Goal: Information Seeking & Learning: Learn about a topic

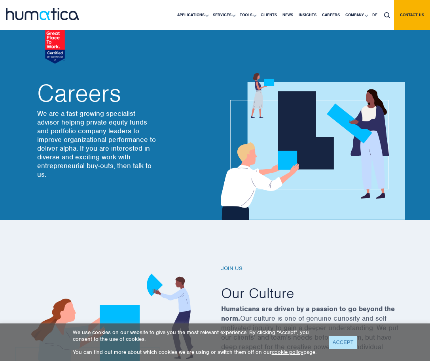
click at [347, 337] on link "ACCEPT" at bounding box center [343, 342] width 29 height 13
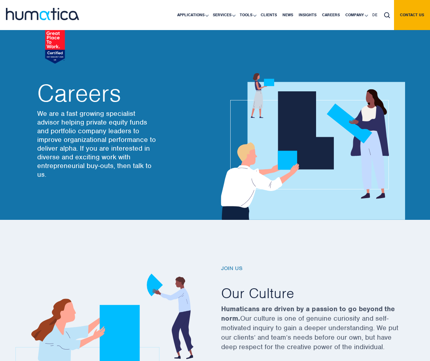
click at [306, 323] on p "Humaticans are driven by a passion to go beyond the norm. Our culture is one of…" at bounding box center [310, 332] width 178 height 57
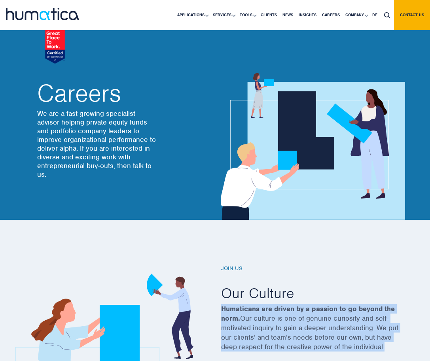
click at [306, 323] on p "Humaticans are driven by a passion to go beyond the norm. Our culture is one of…" at bounding box center [310, 332] width 178 height 57
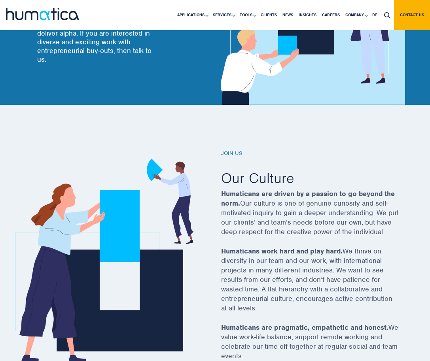
scroll to position [117, 0]
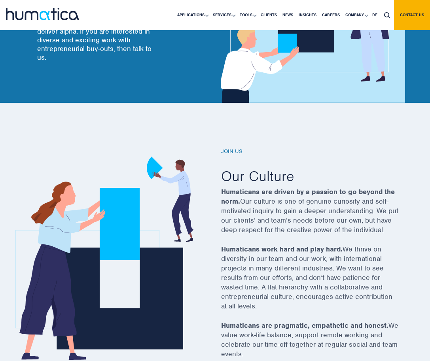
click at [325, 277] on p "Humaticans work hard and play hard. We thrive on diversity in our team and our …" at bounding box center [310, 282] width 178 height 76
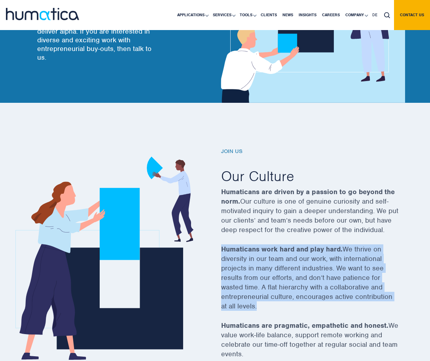
click at [325, 277] on p "Humaticans work hard and play hard. We thrive on diversity in our team and our …" at bounding box center [310, 282] width 178 height 76
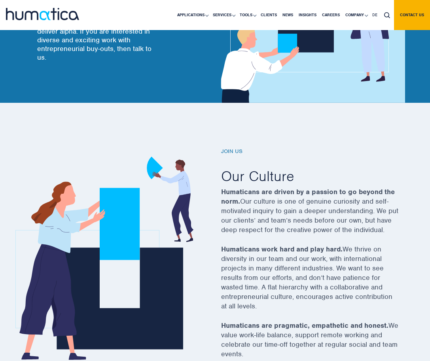
click at [325, 277] on p "Humaticans work hard and play hard. We thrive on diversity in our team and our …" at bounding box center [310, 282] width 178 height 76
click at [345, 265] on p "Humaticans work hard and play hard. We thrive on diversity in our team and our …" at bounding box center [310, 282] width 178 height 76
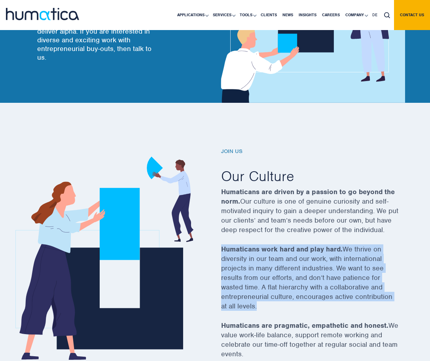
click at [358, 263] on p "Humaticans work hard and play hard. We thrive on diversity in our team and our …" at bounding box center [310, 282] width 178 height 76
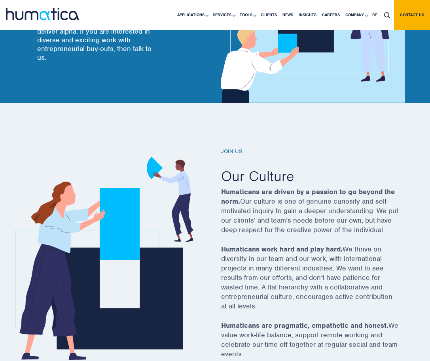
click at [364, 191] on strong "Humaticans are driven by a passion to go beyond the norm." at bounding box center [308, 196] width 174 height 18
click at [286, 184] on h2 "Our Culture" at bounding box center [310, 176] width 178 height 18
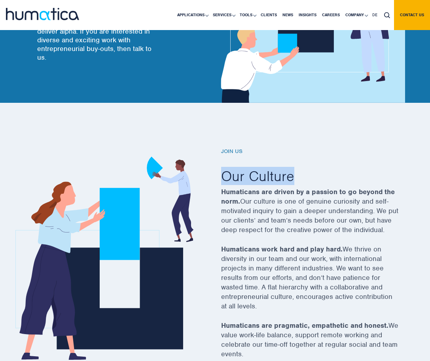
click at [301, 180] on h2 "Our Culture" at bounding box center [310, 176] width 178 height 18
drag, startPoint x: 218, startPoint y: 140, endPoint x: 232, endPoint y: 187, distance: 48.7
click at [232, 187] on div "Join us Our Culture Humaticans are driven by a passion to go beyond the norm. O…" at bounding box center [215, 252] width 430 height 299
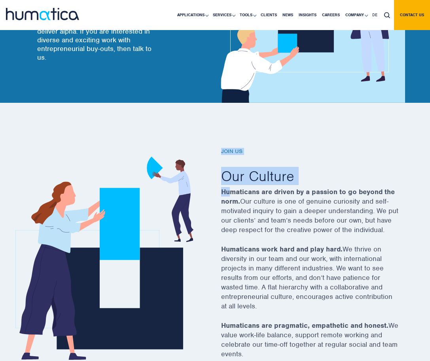
click at [232, 187] on strong "Humaticans are driven by a passion to go beyond the norm." at bounding box center [308, 196] width 174 height 18
click at [234, 188] on strong "Humaticans are driven by a passion to go beyond the norm." at bounding box center [308, 196] width 174 height 18
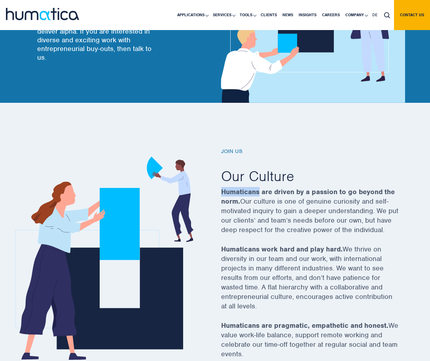
click at [234, 188] on strong "Humaticans are driven by a passion to go beyond the norm." at bounding box center [308, 196] width 174 height 18
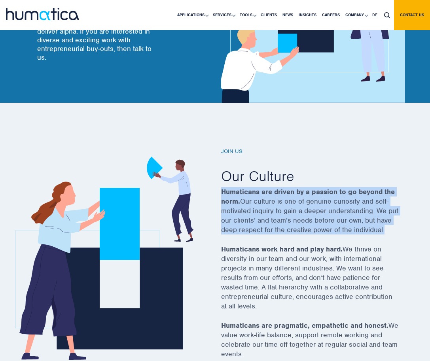
click at [260, 178] on h2 "Our Culture" at bounding box center [310, 176] width 178 height 18
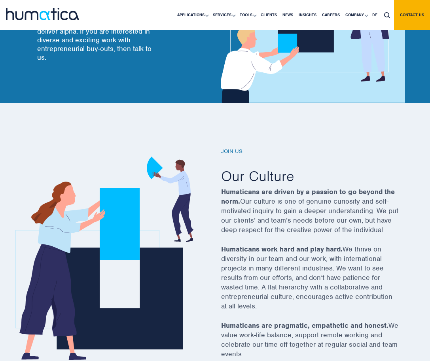
click at [260, 178] on h2 "Our Culture" at bounding box center [310, 176] width 178 height 18
click at [274, 177] on h2 "Our Culture" at bounding box center [310, 176] width 178 height 18
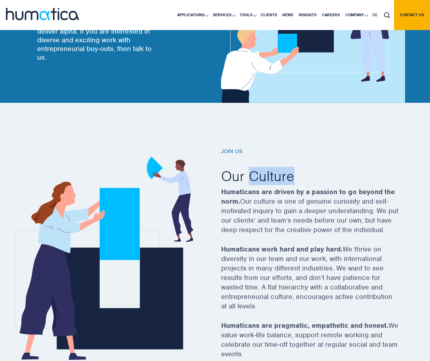
click at [238, 178] on h2 "Our Culture" at bounding box center [310, 176] width 178 height 18
click at [261, 173] on h2 "Our Culture" at bounding box center [310, 176] width 178 height 18
click at [256, 197] on p "Humaticans are driven by a passion to go beyond the norm. Our culture is one of…" at bounding box center [310, 215] width 178 height 57
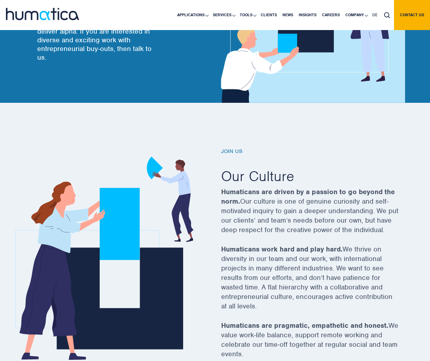
click at [256, 197] on p "Humaticans are driven by a passion to go beyond the norm. Our culture is one of…" at bounding box center [310, 215] width 178 height 57
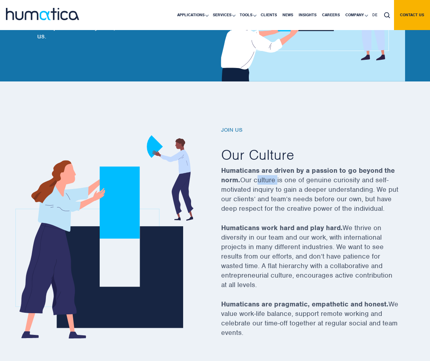
scroll to position [239, 0]
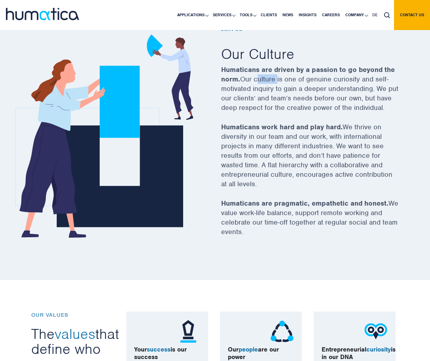
click at [262, 183] on p "Humaticans work hard and play hard. We thrive on diversity in our team and our …" at bounding box center [310, 160] width 178 height 76
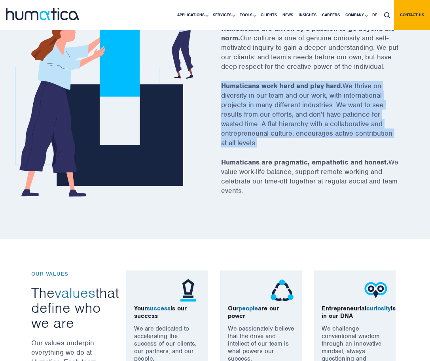
scroll to position [366, 0]
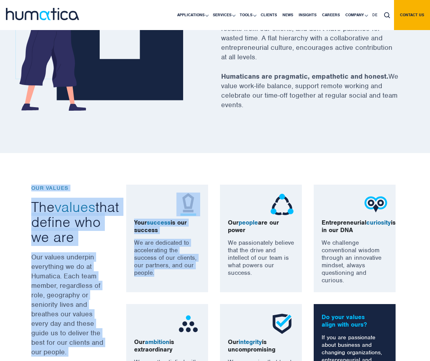
drag, startPoint x: 99, startPoint y: 153, endPoint x: 131, endPoint y: 294, distance: 144.4
click at [131, 294] on div "OUR VALUES The values that define who we are Our values underpin everything we …" at bounding box center [215, 301] width 430 height 297
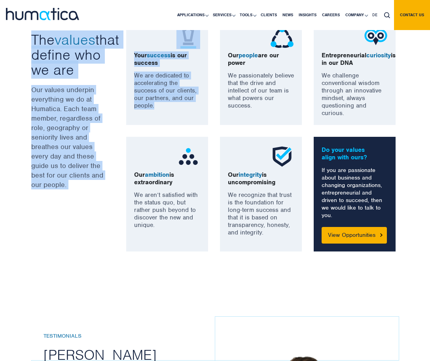
scroll to position [601, 0]
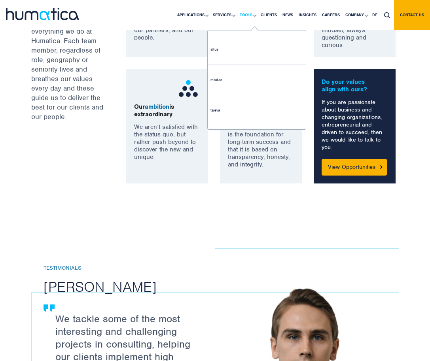
drag, startPoint x: 208, startPoint y: 246, endPoint x: 237, endPoint y: 26, distance: 221.1
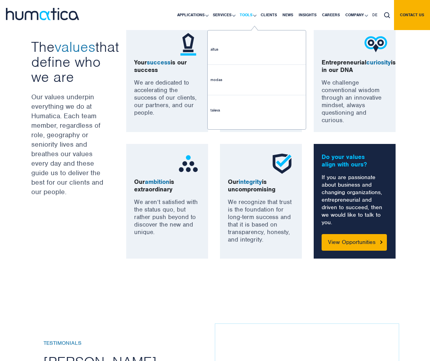
scroll to position [526, 0]
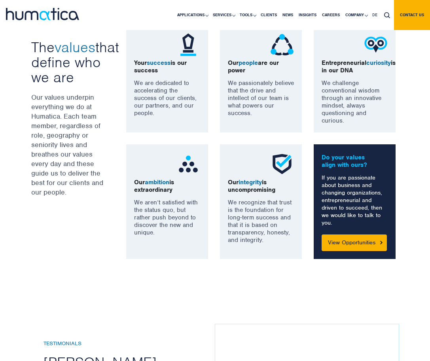
click at [95, 90] on div "OUR VALUES The values that define who we are Our values underpin everything we …" at bounding box center [72, 142] width 95 height 234
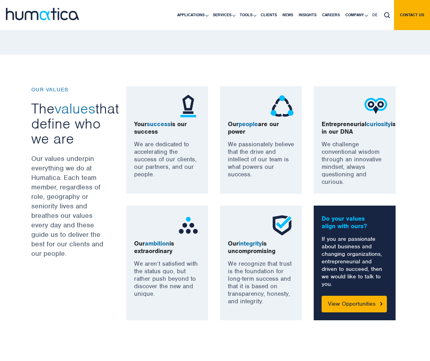
scroll to position [464, 0]
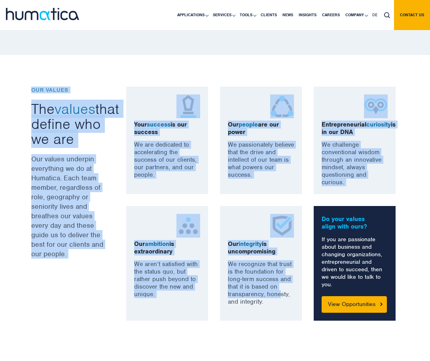
drag, startPoint x: 22, startPoint y: 91, endPoint x: 280, endPoint y: 299, distance: 330.8
click at [280, 299] on div "OUR VALUES The values that define who we are Our values underpin everything we …" at bounding box center [215, 203] width 430 height 297
click at [285, 321] on div "Our integrity is uncompromising We recognize that trust is the foundation for l…" at bounding box center [261, 263] width 82 height 115
drag, startPoint x: 285, startPoint y: 326, endPoint x: 271, endPoint y: 66, distance: 260.2
click at [271, 66] on div "OUR VALUES The values that define who we are Our values underpin everything we …" at bounding box center [215, 203] width 430 height 297
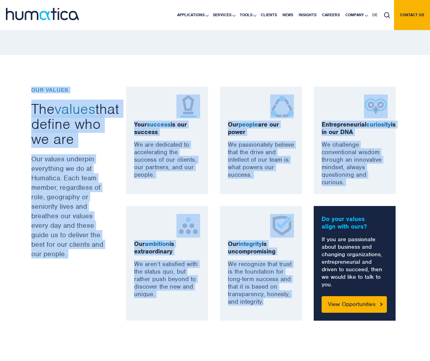
click at [81, 104] on span "values" at bounding box center [75, 109] width 41 height 18
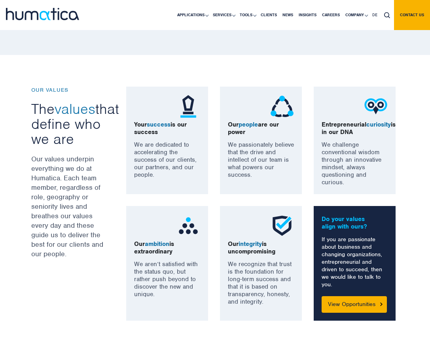
click at [81, 104] on span "values" at bounding box center [75, 109] width 41 height 18
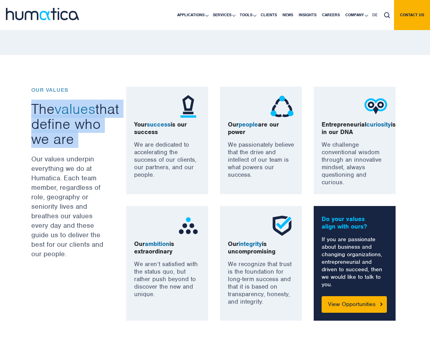
click at [81, 104] on span "values" at bounding box center [75, 109] width 41 height 18
click at [83, 122] on h3 "The values that define who we are" at bounding box center [68, 123] width 75 height 45
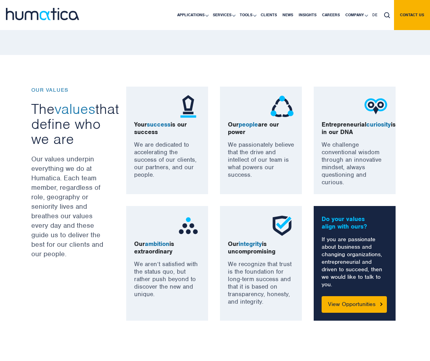
click at [83, 122] on h3 "The values that define who we are" at bounding box center [68, 123] width 75 height 45
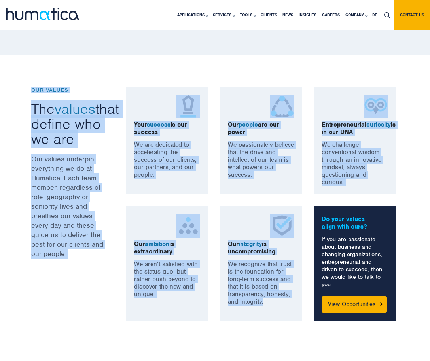
drag, startPoint x: 33, startPoint y: 86, endPoint x: 271, endPoint y: 332, distance: 342.6
click at [272, 321] on div "OUR VALUES The values that define who we are Our values underpin everything we …" at bounding box center [215, 204] width 380 height 234
click at [271, 321] on div "Our integrity is uncompromising We recognize that trust is the foundation for l…" at bounding box center [261, 263] width 82 height 115
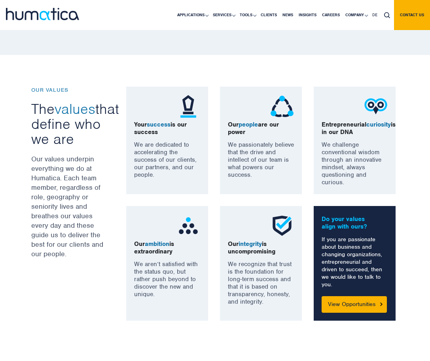
scroll to position [722, 0]
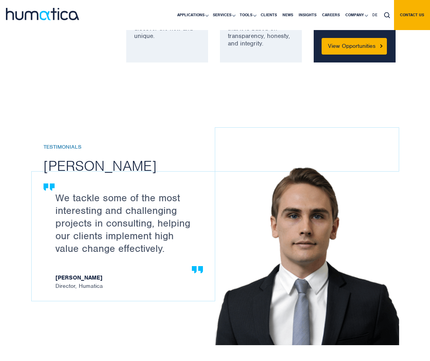
click at [69, 190] on div "We tackle some of the most interesting and challenging projects in consulting, …" at bounding box center [123, 236] width 183 height 129
click at [142, 151] on h6 "Testimonials" at bounding box center [134, 147] width 183 height 7
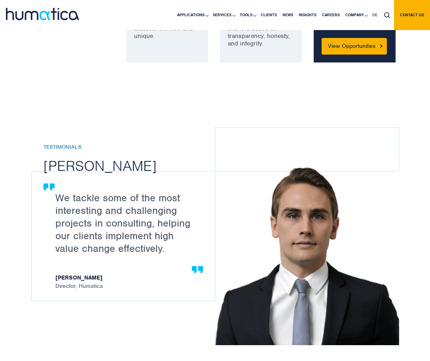
click at [142, 151] on h6 "Testimonials" at bounding box center [134, 147] width 183 height 7
click at [162, 171] on div "Testimonials [PERSON_NAME]" at bounding box center [134, 159] width 183 height 31
click at [51, 169] on div "Testimonials [PERSON_NAME]" at bounding box center [134, 159] width 183 height 31
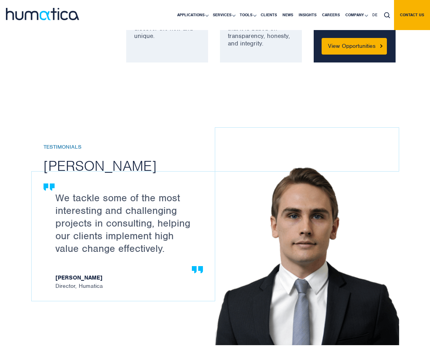
click at [51, 169] on div "Testimonials [PERSON_NAME]" at bounding box center [134, 159] width 183 height 31
click at [109, 170] on div "Testimonials [PERSON_NAME]" at bounding box center [134, 159] width 183 height 31
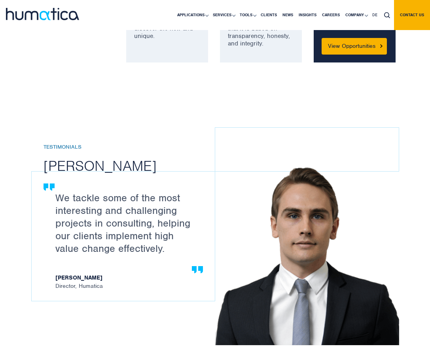
click at [146, 175] on h2 "[PERSON_NAME]" at bounding box center [134, 166] width 183 height 18
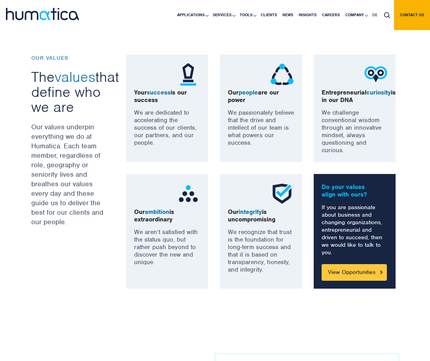
scroll to position [495, 0]
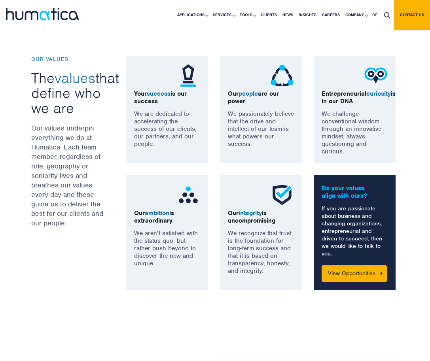
click at [233, 95] on p "Our people are our power" at bounding box center [261, 97] width 66 height 15
click at [253, 94] on span "people" at bounding box center [247, 94] width 19 height 8
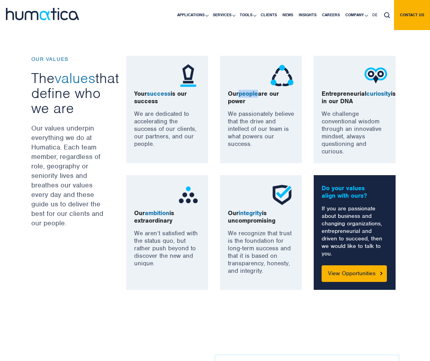
click at [253, 94] on span "people" at bounding box center [247, 94] width 19 height 8
click at [272, 100] on p "Our people are our power" at bounding box center [261, 97] width 66 height 15
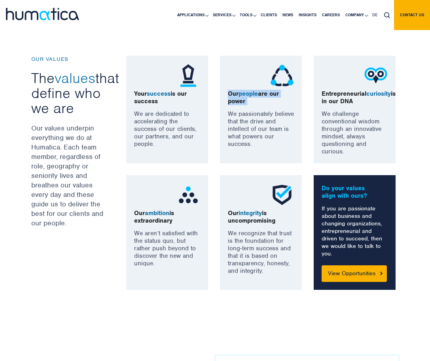
click at [366, 98] on span "curiosity" at bounding box center [378, 94] width 25 height 8
click at [336, 105] on p "Entrepreneurial curiosity is in our DNA" at bounding box center [354, 97] width 66 height 15
click at [273, 101] on p "Our people are our power" at bounding box center [261, 97] width 66 height 15
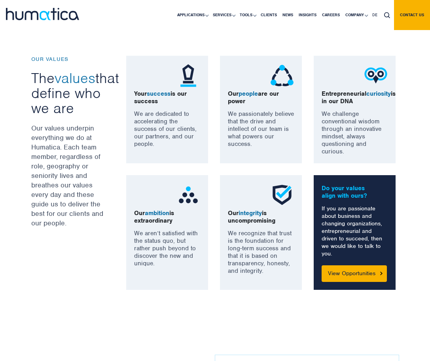
click at [273, 101] on p "Our people are our power" at bounding box center [261, 97] width 66 height 15
click at [290, 92] on p "Our people are our power" at bounding box center [261, 97] width 66 height 15
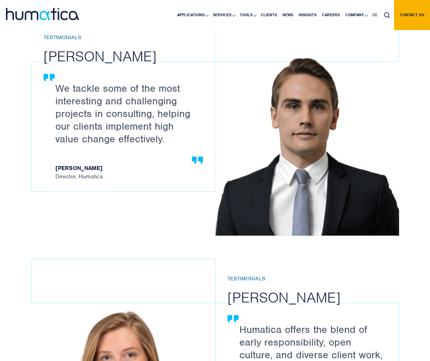
scroll to position [867, 0]
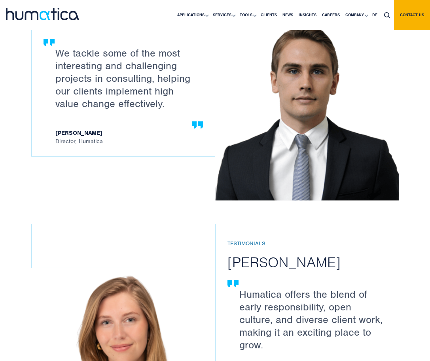
click at [148, 104] on p "We tackle some of the most interesting and challenging projects in consulting, …" at bounding box center [127, 78] width 144 height 63
click at [183, 94] on p "We tackle some of the most interesting and challenging projects in consulting, …" at bounding box center [127, 78] width 144 height 63
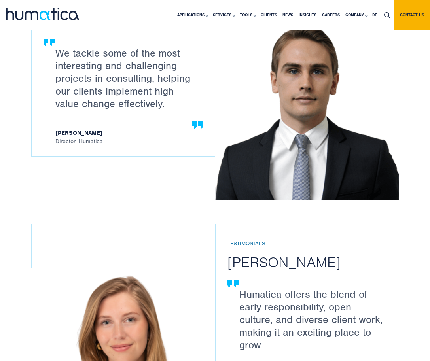
click at [252, 271] on h2 "[PERSON_NAME]" at bounding box center [318, 262] width 183 height 18
click at [270, 269] on div "Testimonials [PERSON_NAME]" at bounding box center [318, 255] width 183 height 31
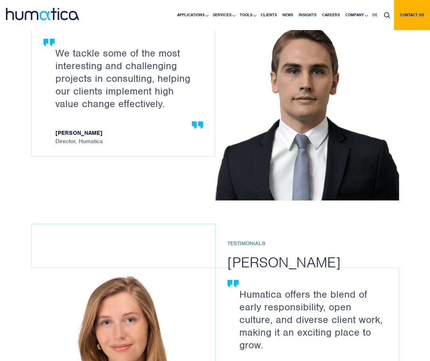
click at [270, 269] on div "Testimonials [PERSON_NAME]" at bounding box center [318, 255] width 183 height 31
click at [280, 271] on h2 "[PERSON_NAME]" at bounding box center [318, 262] width 183 height 18
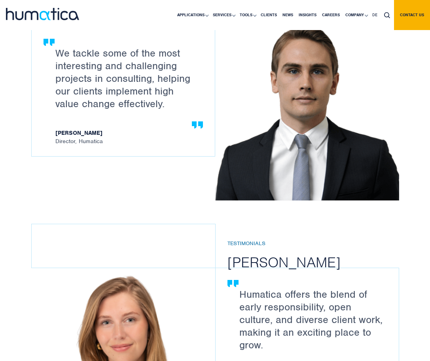
click at [301, 271] on h2 "[PERSON_NAME]" at bounding box center [318, 262] width 183 height 18
drag, startPoint x: 227, startPoint y: 256, endPoint x: 229, endPoint y: 299, distance: 42.3
click at [229, 299] on div "Testimonials [PERSON_NAME] Humatica offers the blend of early responsibility, o…" at bounding box center [215, 330] width 368 height 245
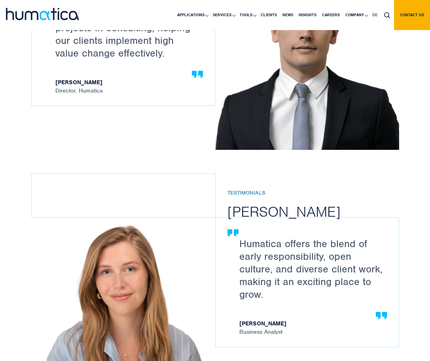
scroll to position [1021, 0]
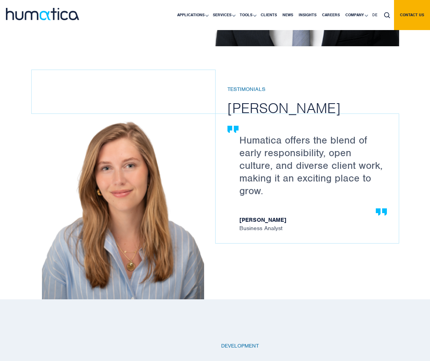
click at [270, 194] on p "Humatica offers the blend of early responsibility, open culture, and diverse cl…" at bounding box center [311, 165] width 144 height 63
click at [268, 197] on p "Humatica offers the blend of early responsibility, open culture, and diverse cl…" at bounding box center [311, 165] width 144 height 63
drag, startPoint x: 257, startPoint y: 223, endPoint x: 241, endPoint y: 156, distance: 68.9
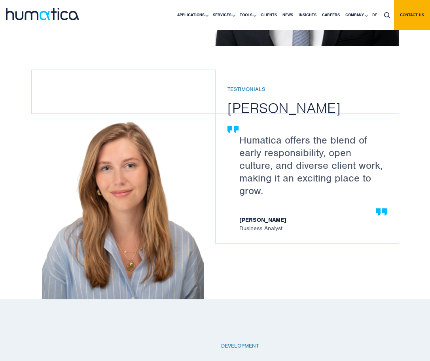
click at [241, 156] on div "Humatica offers the blend of early responsibility, open culture, and diverse cl…" at bounding box center [307, 178] width 183 height 129
click at [241, 156] on p "Humatica offers the blend of early responsibility, open culture, and diverse cl…" at bounding box center [311, 165] width 144 height 63
click at [250, 153] on p "Humatica offers the blend of early responsibility, open culture, and diverse cl…" at bounding box center [311, 165] width 144 height 63
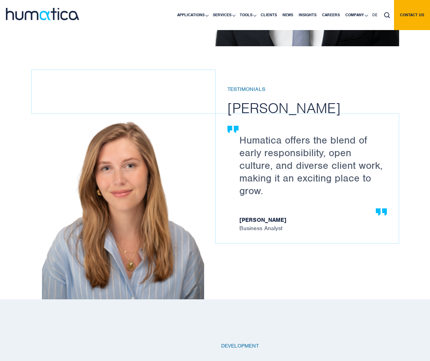
click at [246, 117] on h2 "[PERSON_NAME]" at bounding box center [318, 108] width 183 height 18
click at [275, 117] on h2 "[PERSON_NAME]" at bounding box center [318, 108] width 183 height 18
drag, startPoint x: 213, startPoint y: 97, endPoint x: 233, endPoint y: 155, distance: 60.7
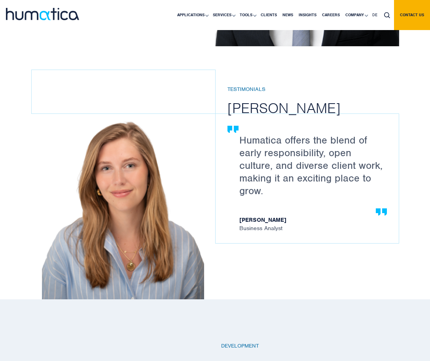
click at [233, 159] on div "Testimonials [PERSON_NAME] Humatica offers the blend of early responsibility, o…" at bounding box center [215, 176] width 368 height 245
click at [249, 170] on p "Humatica offers the blend of early responsibility, open culture, and diverse cl…" at bounding box center [311, 165] width 144 height 63
click at [256, 170] on p "Humatica offers the blend of early responsibility, open culture, and diverse cl…" at bounding box center [311, 165] width 144 height 63
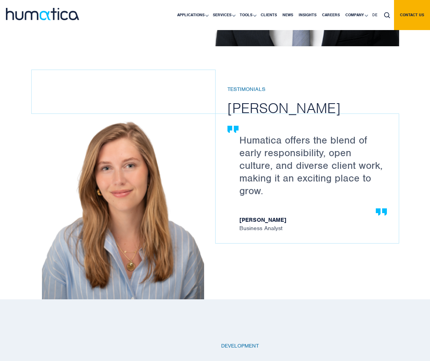
click at [256, 170] on p "Humatica offers the blend of early responsibility, open culture, and diverse cl…" at bounding box center [311, 165] width 144 height 63
click at [268, 167] on p "Humatica offers the blend of early responsibility, open culture, and diverse cl…" at bounding box center [311, 165] width 144 height 63
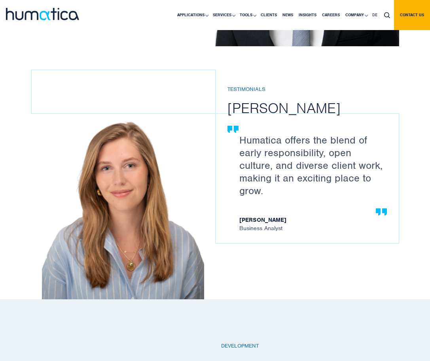
click at [268, 167] on p "Humatica offers the blend of early responsibility, open culture, and diverse cl…" at bounding box center [311, 165] width 144 height 63
click at [274, 169] on p "Humatica offers the blend of early responsibility, open culture, and diverse cl…" at bounding box center [311, 165] width 144 height 63
click at [297, 117] on h2 "[PERSON_NAME]" at bounding box center [318, 108] width 183 height 18
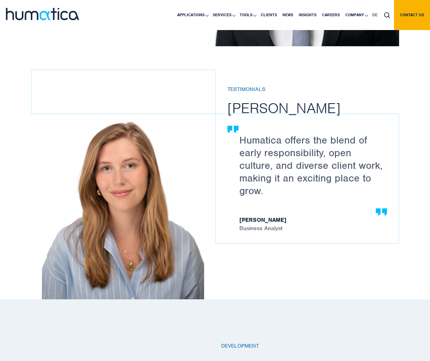
click at [297, 117] on h2 "[PERSON_NAME]" at bounding box center [318, 108] width 183 height 18
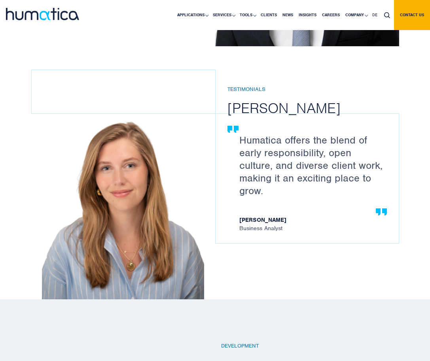
click at [316, 117] on h2 "[PERSON_NAME]" at bounding box center [318, 108] width 183 height 18
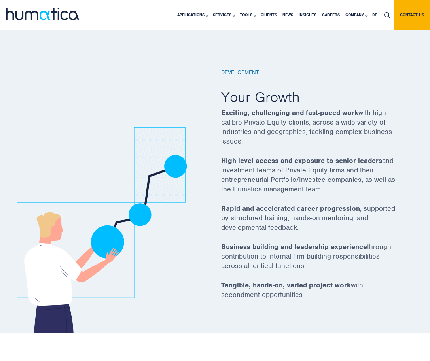
scroll to position [1326, 0]
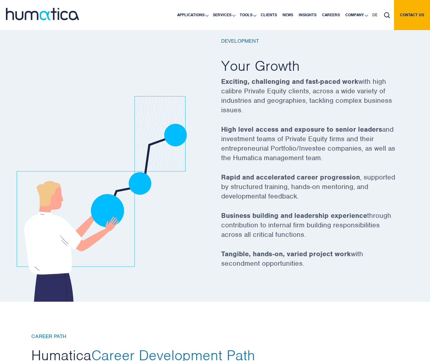
click at [296, 134] on strong "High level access and exposure to senior leaders" at bounding box center [301, 129] width 161 height 9
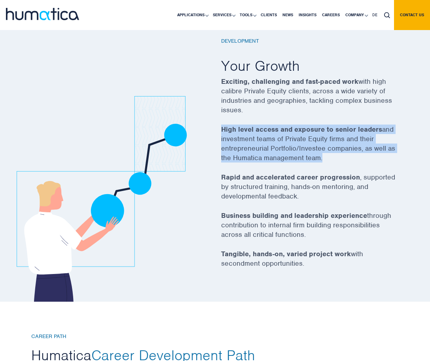
click at [296, 134] on strong "High level access and exposure to senior leaders" at bounding box center [301, 129] width 161 height 9
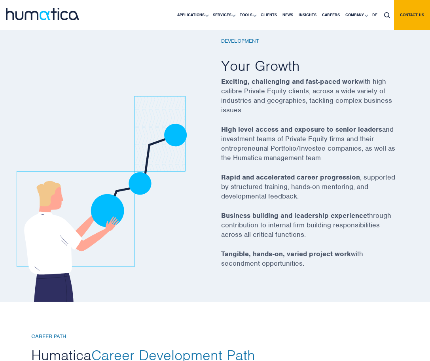
click at [296, 134] on strong "High level access and exposure to senior leaders" at bounding box center [301, 129] width 161 height 9
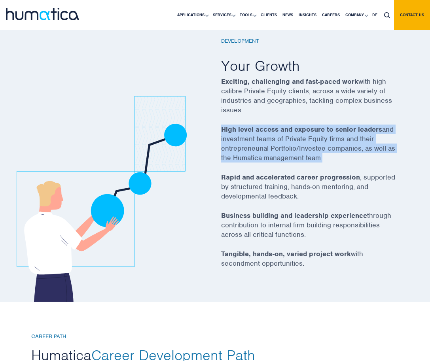
click at [296, 134] on strong "High level access and exposure to senior leaders" at bounding box center [301, 129] width 161 height 9
click at [298, 157] on p "High level access and exposure to senior leaders and investment teams of Privat…" at bounding box center [310, 149] width 178 height 48
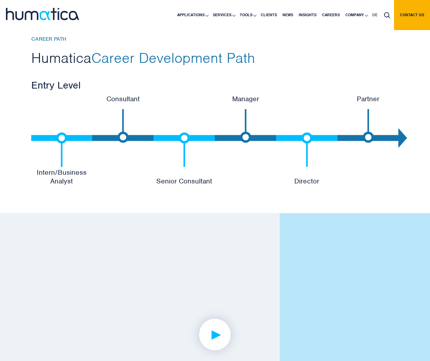
scroll to position [1623, 0]
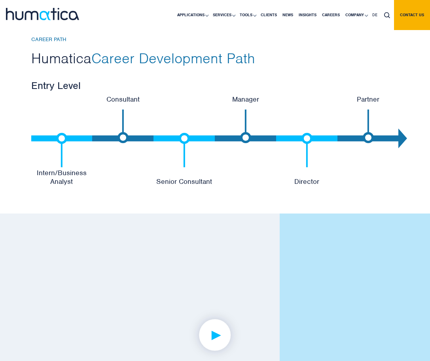
click at [226, 67] on span "Career Development Path" at bounding box center [173, 58] width 164 height 18
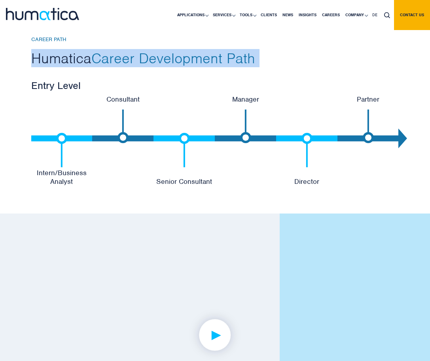
click at [249, 67] on span "Career Development Path" at bounding box center [173, 58] width 164 height 18
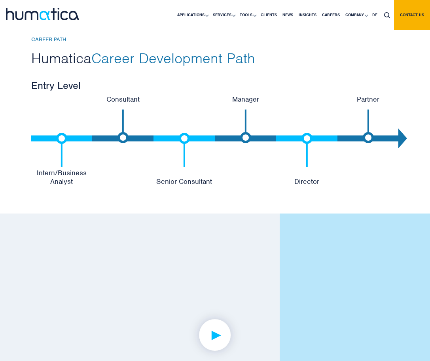
click at [249, 67] on span "Career Development Path" at bounding box center [173, 58] width 164 height 18
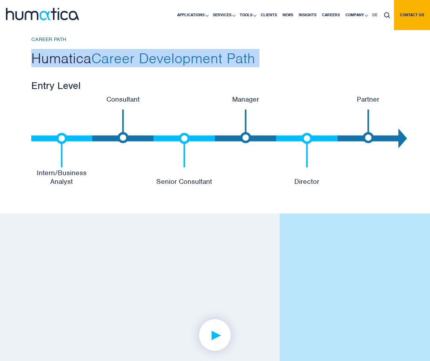
click at [260, 67] on h2 "Humatica Career Development Path" at bounding box center [215, 58] width 368 height 18
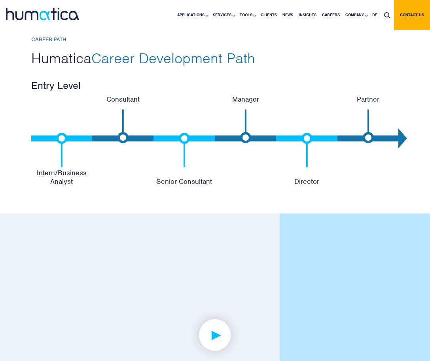
click at [56, 92] on h3 "Entry Level" at bounding box center [215, 85] width 368 height 13
click at [91, 91] on div "CAREER PATH Humatica Career Development Path Entry Level Intern/Business Analys…" at bounding box center [215, 63] width 380 height 55
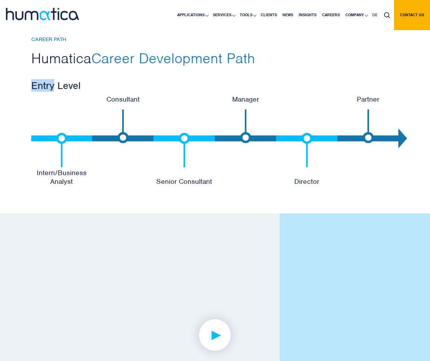
click at [91, 91] on div "CAREER PATH Humatica Career Development Path Entry Level Intern/Business Analys…" at bounding box center [215, 63] width 380 height 55
click at [114, 65] on span "Career Development Path" at bounding box center [173, 58] width 164 height 18
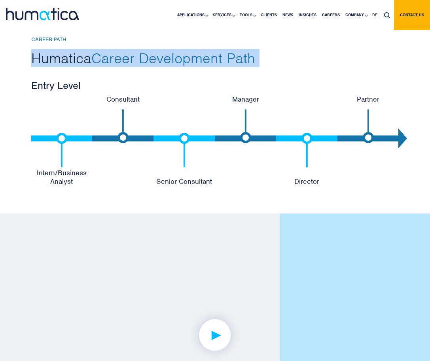
click at [116, 67] on span "Career Development Path" at bounding box center [173, 58] width 164 height 18
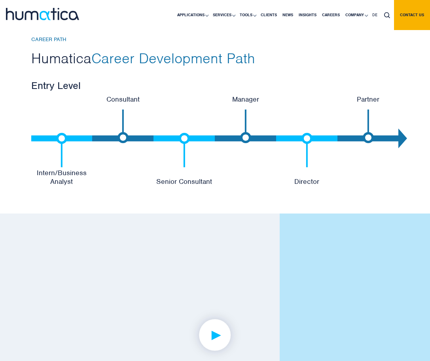
click at [190, 67] on span "Career Development Path" at bounding box center [173, 58] width 164 height 18
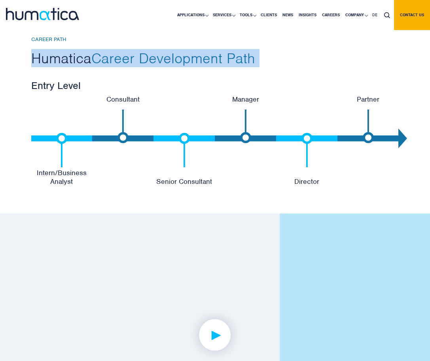
click at [191, 90] on div "CAREER PATH Humatica Career Development Path Entry Level Intern/Business Analys…" at bounding box center [215, 63] width 380 height 55
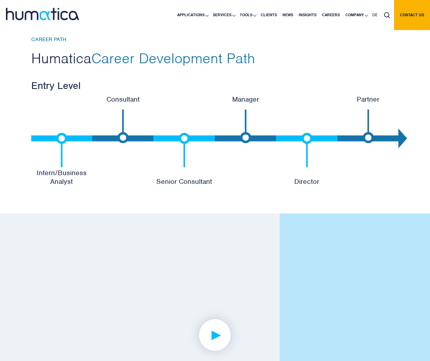
click at [191, 90] on div "CAREER PATH Humatica Career Development Path Entry Level Intern/Business Analys…" at bounding box center [215, 63] width 380 height 55
click at [195, 89] on div "CAREER PATH Humatica Career Development Path Entry Level Intern/Business Analys…" at bounding box center [215, 63] width 380 height 55
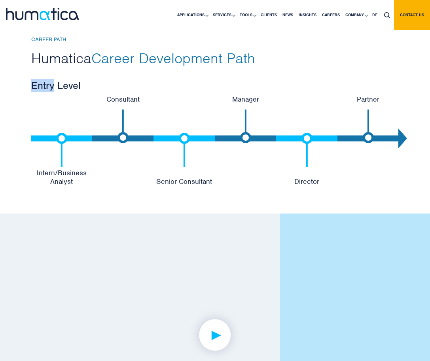
click at [195, 89] on div "CAREER PATH Humatica Career Development Path Entry Level Intern/Business Analys…" at bounding box center [215, 63] width 380 height 55
click at [206, 67] on span "Career Development Path" at bounding box center [173, 58] width 164 height 18
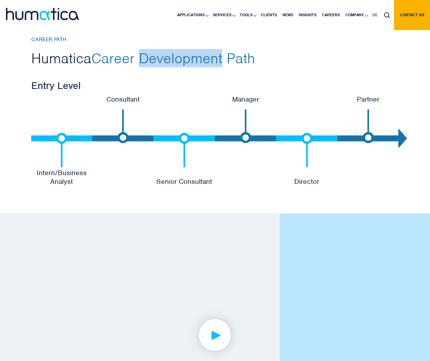
click at [206, 67] on span "Career Development Path" at bounding box center [173, 58] width 164 height 18
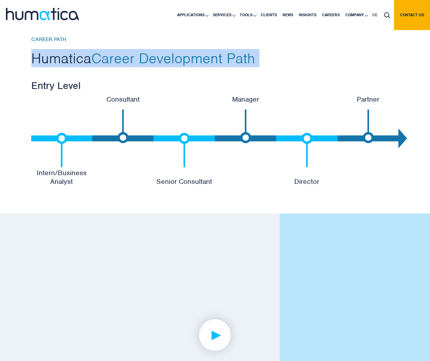
click at [202, 92] on h3 "Entry Level" at bounding box center [215, 85] width 368 height 13
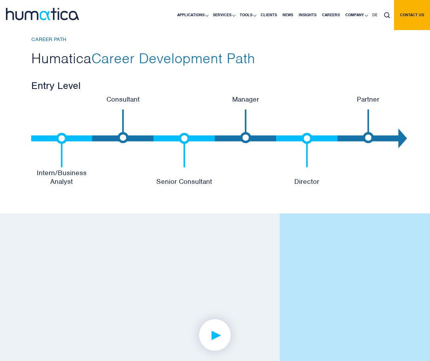
click at [202, 92] on h3 "Entry Level" at bounding box center [215, 85] width 368 height 13
click at [112, 92] on h3 "Entry Level" at bounding box center [215, 85] width 368 height 13
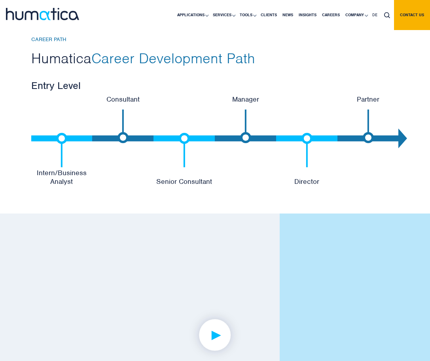
click at [112, 92] on h3 "Entry Level" at bounding box center [215, 85] width 368 height 13
click at [125, 67] on span "Career Development Path" at bounding box center [173, 58] width 164 height 18
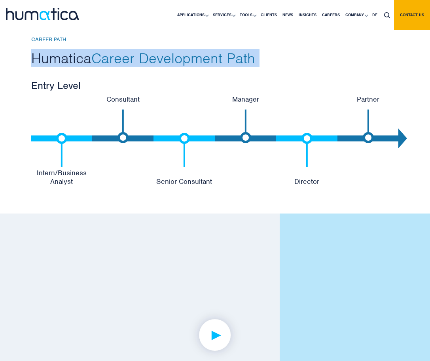
click at [125, 67] on span "Career Development Path" at bounding box center [173, 58] width 164 height 18
click at [133, 67] on span "Career Development Path" at bounding box center [173, 58] width 164 height 18
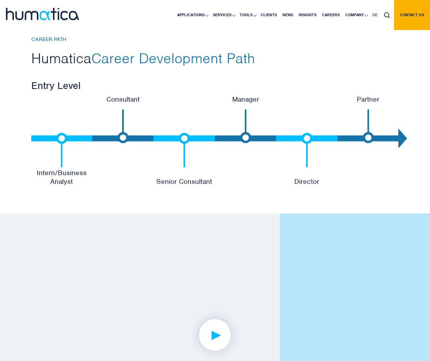
click at [133, 67] on span "Career Development Path" at bounding box center [173, 58] width 164 height 18
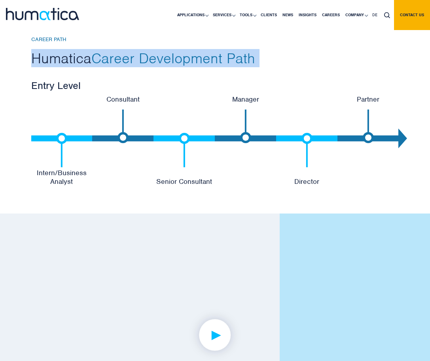
click at [128, 92] on h3 "Entry Level" at bounding box center [215, 85] width 368 height 13
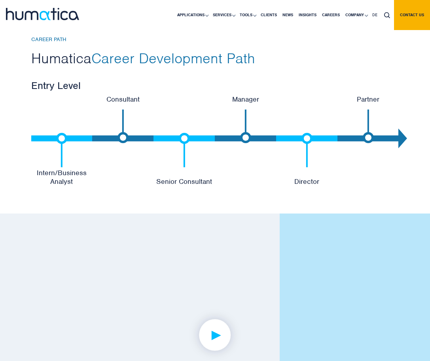
click at [128, 92] on h3 "Entry Level" at bounding box center [215, 85] width 368 height 13
click at [264, 67] on h2 "Humatica Career Development Path" at bounding box center [215, 58] width 368 height 18
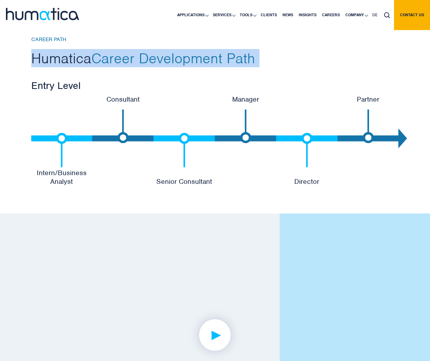
click at [268, 67] on h2 "Humatica Career Development Path" at bounding box center [215, 58] width 368 height 18
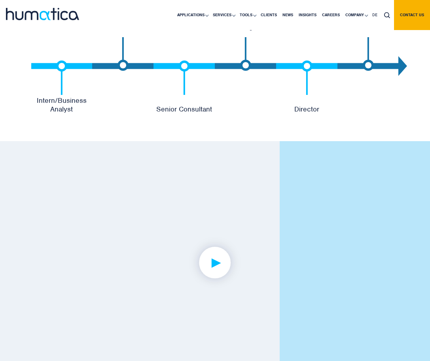
scroll to position [1802, 0]
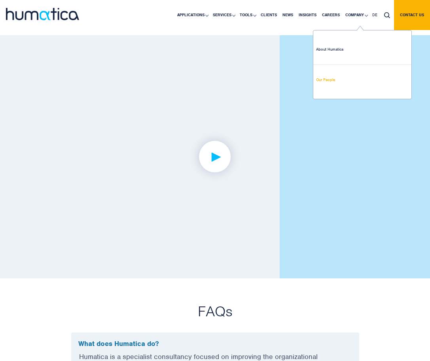
click at [333, 85] on link "Our People" at bounding box center [362, 80] width 98 height 30
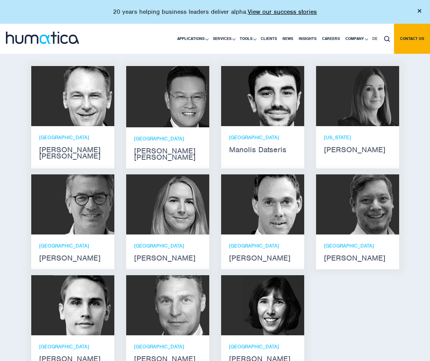
scroll to position [482, 0]
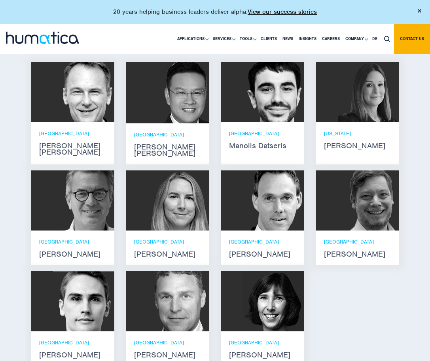
click at [245, 144] on strong "Manolis Datseris" at bounding box center [262, 146] width 67 height 6
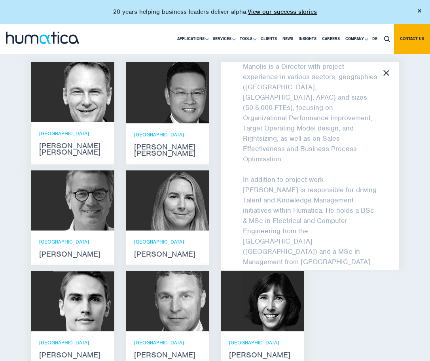
scroll to position [32, 0]
click at [390, 72] on div "Manolis Datseris Manolis is a Director with project experience in various secto…" at bounding box center [310, 166] width 178 height 208
click at [386, 72] on icon at bounding box center [386, 73] width 6 height 6
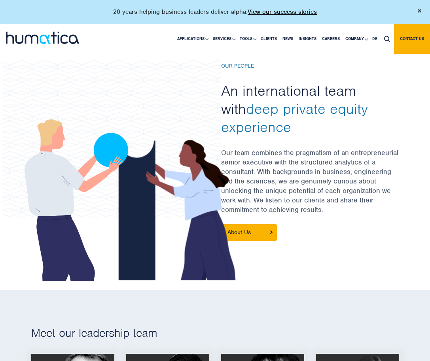
scroll to position [189, 0]
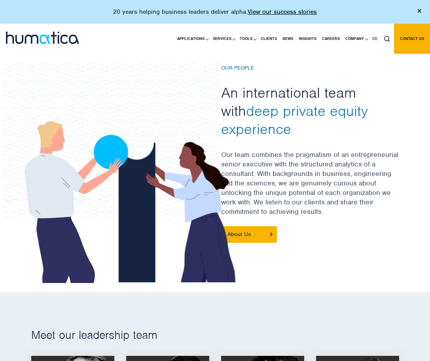
click at [323, 59] on div at bounding box center [215, 155] width 430 height 273
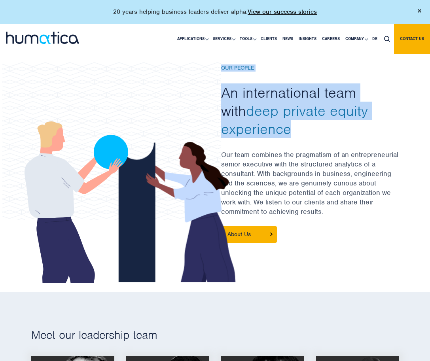
drag, startPoint x: 215, startPoint y: 63, endPoint x: 315, endPoint y: 132, distance: 121.7
click at [315, 132] on div at bounding box center [215, 169] width 380 height 208
click at [310, 133] on h2 "An international team with deep private equity experience" at bounding box center [310, 110] width 178 height 55
drag, startPoint x: 310, startPoint y: 133, endPoint x: 238, endPoint y: 61, distance: 101.5
click at [238, 61] on div at bounding box center [215, 155] width 430 height 273
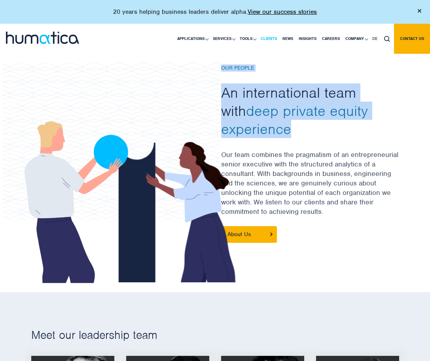
click at [268, 47] on link "Clients" at bounding box center [269, 39] width 22 height 30
click at [277, 89] on h2 "An international team with deep private equity experience" at bounding box center [310, 110] width 178 height 55
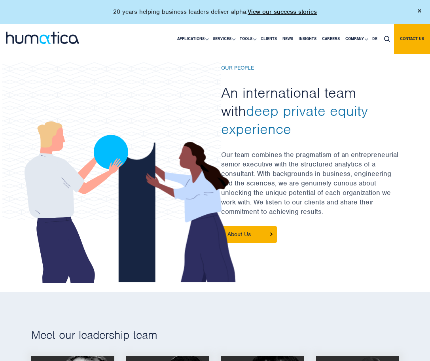
click at [277, 89] on h2 "An international team with deep private equity experience" at bounding box center [310, 110] width 178 height 55
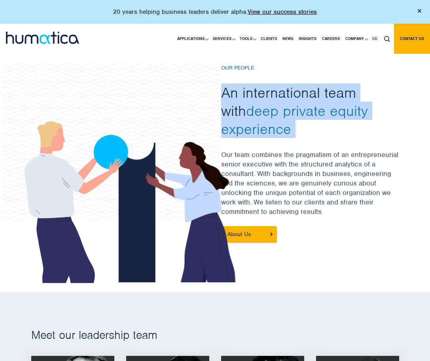
click at [302, 87] on h2 "An international team with deep private equity experience" at bounding box center [310, 110] width 178 height 55
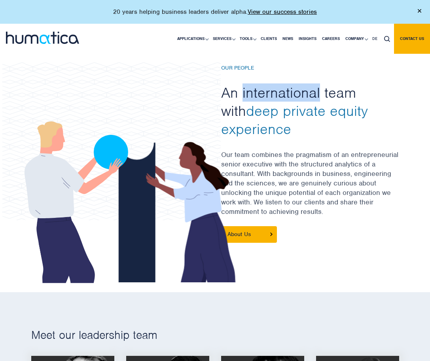
click at [302, 87] on h2 "An international team with deep private equity experience" at bounding box center [310, 110] width 178 height 55
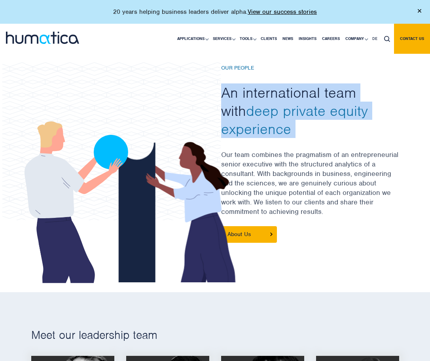
click at [333, 83] on h2 "An international team with deep private equity experience" at bounding box center [310, 110] width 178 height 55
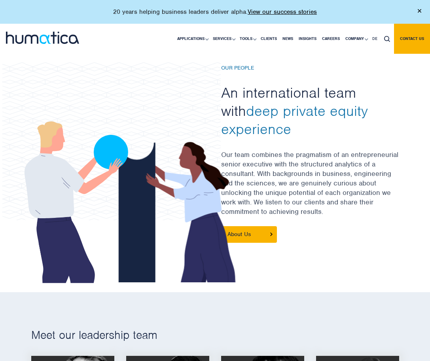
click at [333, 83] on h2 "An international team with deep private equity experience" at bounding box center [310, 110] width 178 height 55
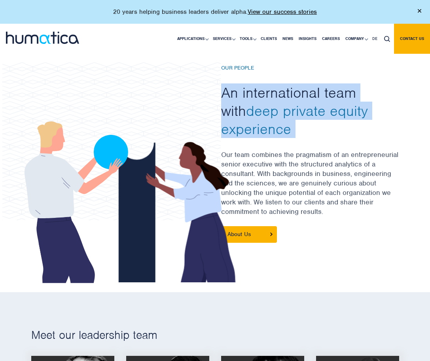
click at [348, 83] on div "Our People An international team with deep private equity experience Our team c…" at bounding box center [310, 169] width 178 height 208
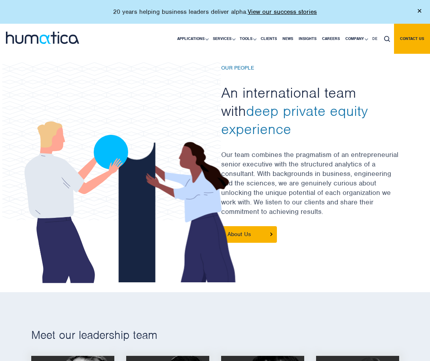
click at [385, 85] on h2 "An international team with deep private equity experience" at bounding box center [310, 110] width 178 height 55
click at [342, 90] on h2 "An international team with deep private equity experience" at bounding box center [310, 110] width 178 height 55
click at [370, 84] on h2 "An international team with deep private equity experience" at bounding box center [310, 110] width 178 height 55
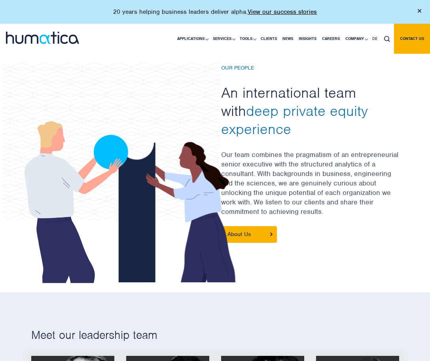
click at [370, 84] on h2 "An international team with deep private equity experience" at bounding box center [310, 110] width 178 height 55
click at [311, 89] on h2 "An international team with deep private equity experience" at bounding box center [310, 110] width 178 height 55
click at [345, 89] on h2 "An international team with deep private equity experience" at bounding box center [310, 110] width 178 height 55
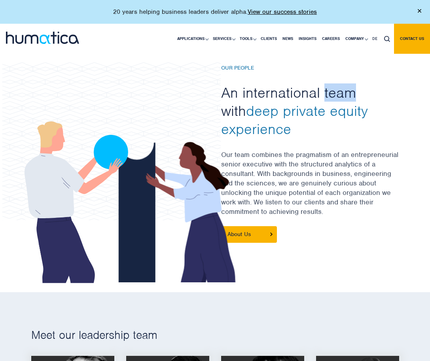
click at [345, 89] on h2 "An international team with deep private equity experience" at bounding box center [310, 110] width 178 height 55
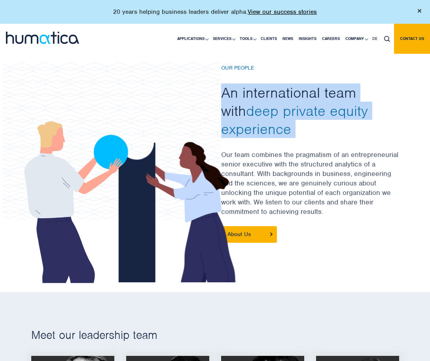
click at [359, 89] on h2 "An international team with deep private equity experience" at bounding box center [310, 110] width 178 height 55
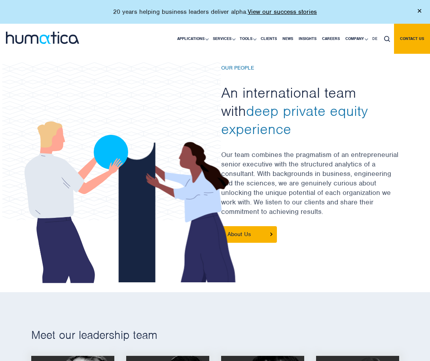
click at [299, 105] on span "deep private equity experience" at bounding box center [294, 120] width 147 height 36
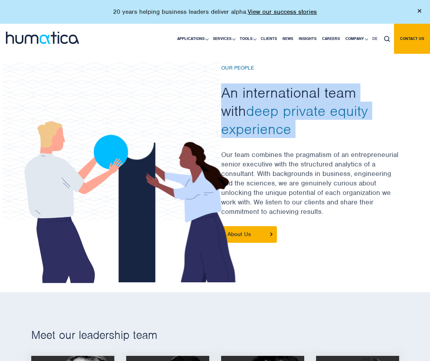
click at [325, 100] on h2 "An international team with deep private equity experience" at bounding box center [310, 110] width 178 height 55
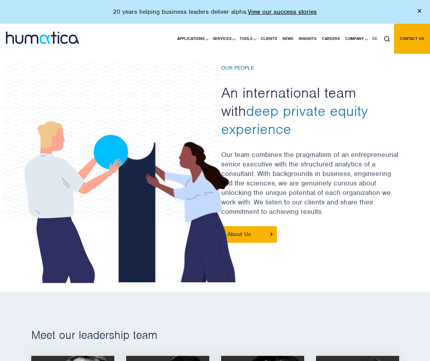
click at [325, 100] on h2 "An international team with deep private equity experience" at bounding box center [310, 110] width 178 height 55
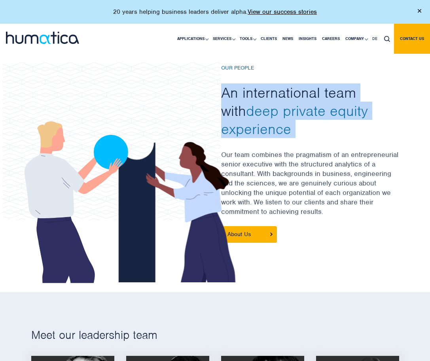
click at [348, 100] on h2 "An international team with deep private equity experience" at bounding box center [310, 110] width 178 height 55
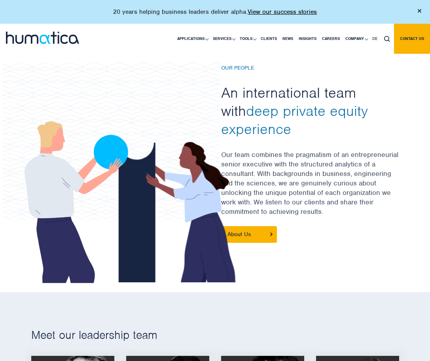
click at [348, 100] on h2 "An international team with deep private equity experience" at bounding box center [310, 110] width 178 height 55
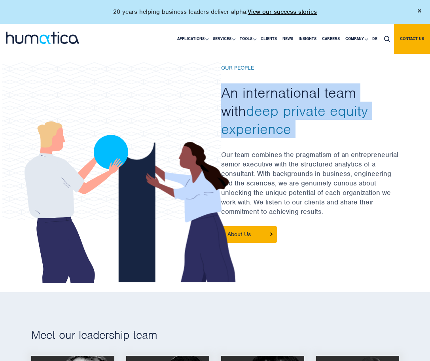
click at [348, 100] on h2 "An international team with deep private equity experience" at bounding box center [310, 110] width 178 height 55
click at [378, 99] on h2 "An international team with deep private equity experience" at bounding box center [310, 110] width 178 height 55
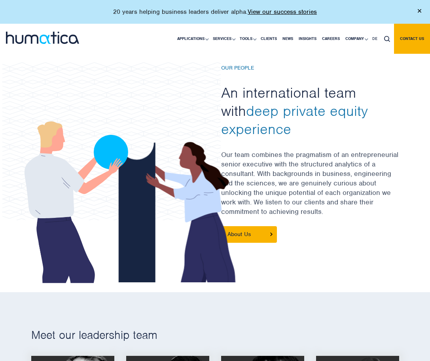
click at [373, 96] on h2 "An international team with deep private equity experience" at bounding box center [310, 110] width 178 height 55
click at [337, 93] on h2 "An international team with deep private equity experience" at bounding box center [310, 110] width 178 height 55
click at [287, 96] on h2 "An international team with deep private equity experience" at bounding box center [310, 110] width 178 height 55
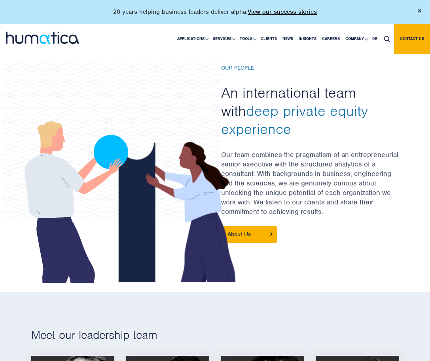
click at [287, 96] on h2 "An international team with deep private equity experience" at bounding box center [310, 110] width 178 height 55
click at [226, 86] on h2 "An international team with deep private equity experience" at bounding box center [310, 110] width 178 height 55
click at [243, 87] on h2 "An international team with deep private equity experience" at bounding box center [310, 110] width 178 height 55
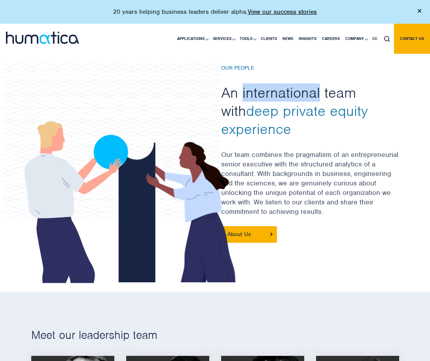
click at [325, 85] on h2 "An international team with deep private equity experience" at bounding box center [310, 110] width 178 height 55
click at [351, 91] on h2 "An international team with deep private equity experience" at bounding box center [310, 110] width 178 height 55
click at [372, 91] on h2 "An international team with deep private equity experience" at bounding box center [310, 110] width 178 height 55
click at [345, 89] on h2 "An international team with deep private equity experience" at bounding box center [310, 110] width 178 height 55
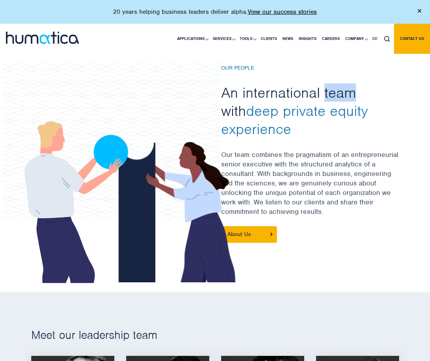
click at [345, 89] on h2 "An international team with deep private equity experience" at bounding box center [310, 110] width 178 height 55
click at [371, 89] on h2 "An international team with deep private equity experience" at bounding box center [310, 110] width 178 height 55
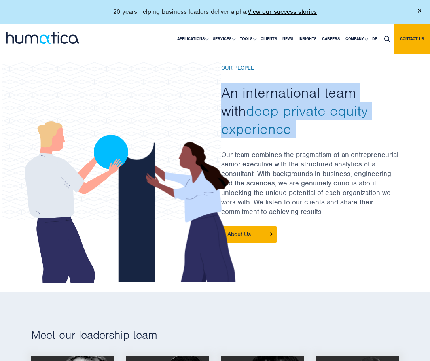
click at [382, 91] on h2 "An international team with deep private equity experience" at bounding box center [310, 110] width 178 height 55
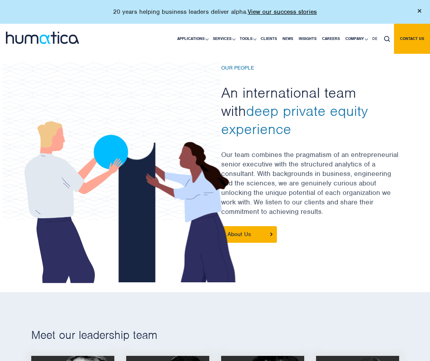
click at [357, 163] on p "Our team combines the pragmatism of an entrepreneurial senior executive with th…" at bounding box center [310, 188] width 178 height 76
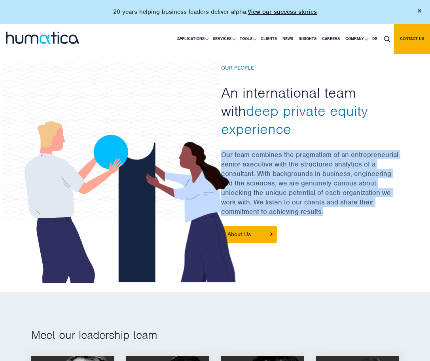
click at [357, 163] on p "Our team combines the pragmatism of an entrepreneurial senior executive with th…" at bounding box center [310, 188] width 178 height 76
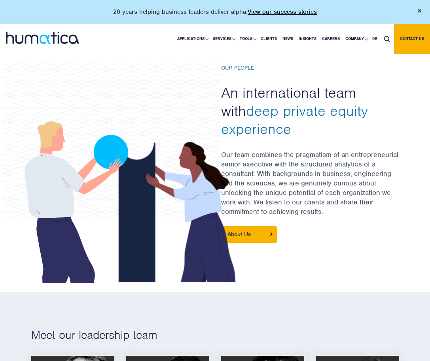
click at [357, 163] on p "Our team combines the pragmatism of an entrepreneurial senior executive with th…" at bounding box center [310, 188] width 178 height 76
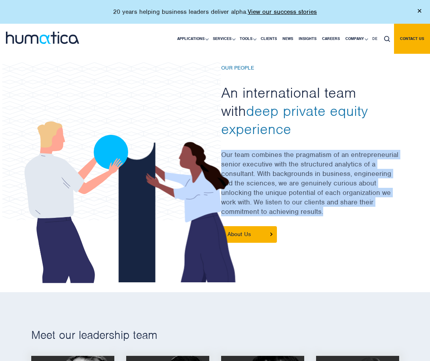
click at [357, 163] on p "Our team combines the pragmatism of an entrepreneurial senior executive with th…" at bounding box center [310, 188] width 178 height 76
click at [371, 112] on h2 "An international team with deep private equity experience" at bounding box center [310, 110] width 178 height 55
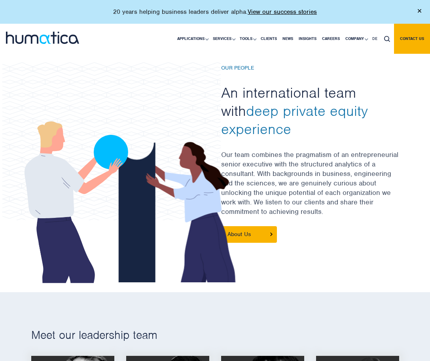
click at [371, 112] on h2 "An international team with deep private equity experience" at bounding box center [310, 110] width 178 height 55
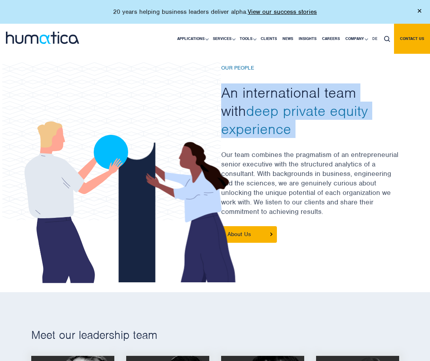
click at [366, 127] on h2 "An international team with deep private equity experience" at bounding box center [310, 110] width 178 height 55
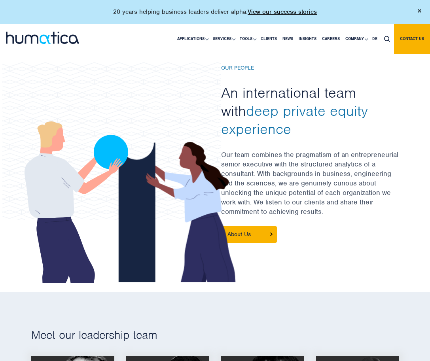
click at [366, 127] on h2 "An international team with deep private equity experience" at bounding box center [310, 110] width 178 height 55
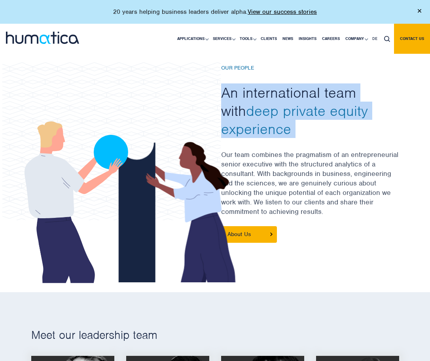
click at [369, 127] on h2 "An international team with deep private equity experience" at bounding box center [310, 110] width 178 height 55
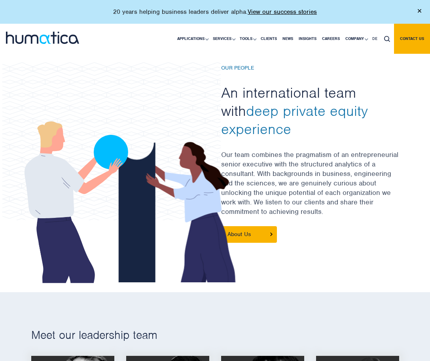
click at [369, 127] on h2 "An international team with deep private equity experience" at bounding box center [310, 110] width 178 height 55
click at [296, 214] on p "Our team combines the pragmatism of an entrepreneurial senior executive with th…" at bounding box center [310, 188] width 178 height 76
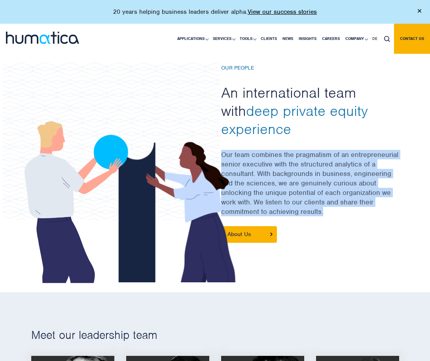
click at [327, 195] on p "Our team combines the pragmatism of an entrepreneurial senior executive with th…" at bounding box center [310, 188] width 178 height 76
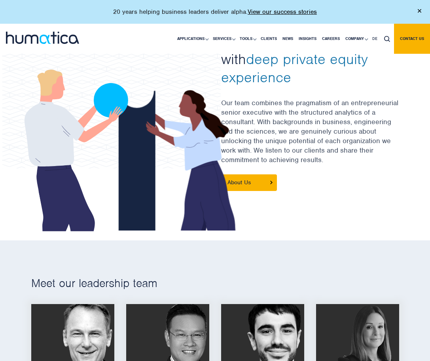
scroll to position [241, 0]
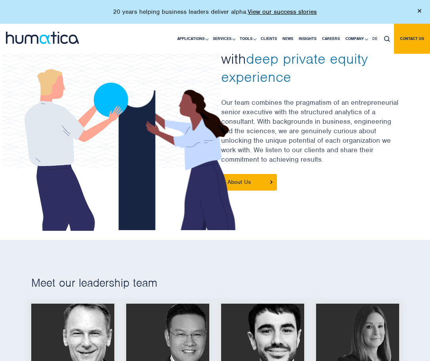
click at [342, 135] on p "Our team combines the pragmatism of an entrepreneurial senior executive with th…" at bounding box center [310, 136] width 178 height 76
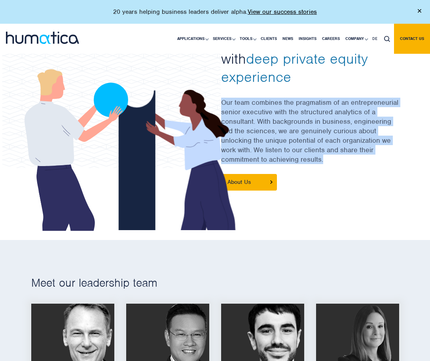
click at [342, 135] on p "Our team combines the pragmatism of an entrepreneurial senior executive with th…" at bounding box center [310, 136] width 178 height 76
click at [352, 136] on p "Our team combines the pragmatism of an entrepreneurial senior executive with th…" at bounding box center [310, 136] width 178 height 76
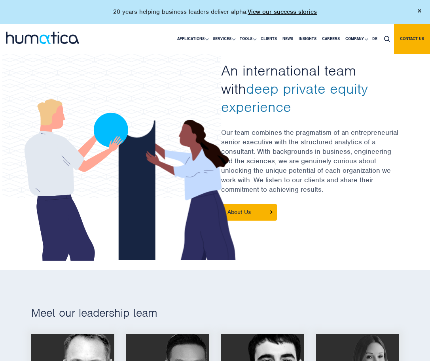
scroll to position [206, 0]
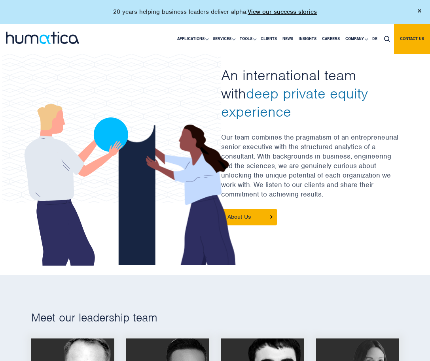
click at [347, 81] on h2 "An international team with deep private equity experience" at bounding box center [310, 93] width 178 height 55
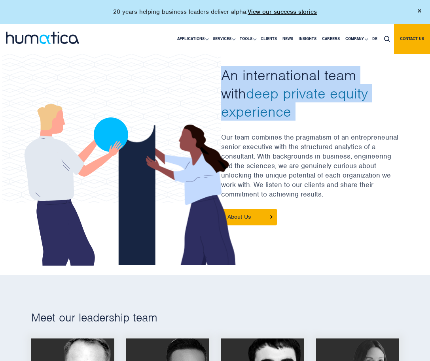
click at [360, 78] on h2 "An international team with deep private equity experience" at bounding box center [310, 93] width 178 height 55
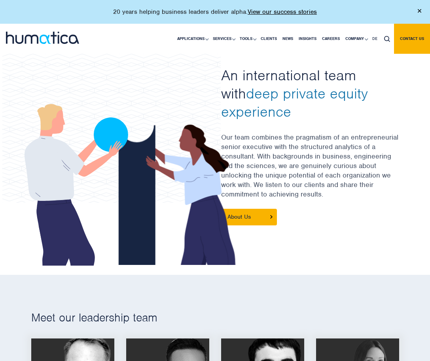
click at [360, 78] on h2 "An international team with deep private equity experience" at bounding box center [310, 93] width 178 height 55
click at [323, 154] on p "Our team combines the pragmatism of an entrepreneurial senior executive with th…" at bounding box center [310, 170] width 178 height 76
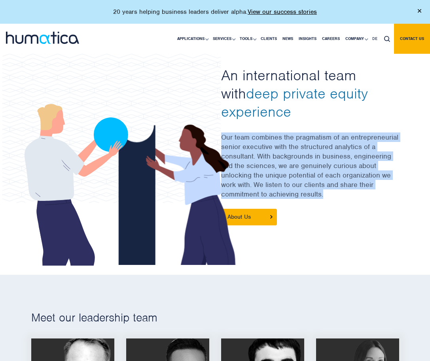
click at [343, 147] on p "Our team combines the pragmatism of an entrepreneurial senior executive with th…" at bounding box center [310, 170] width 178 height 76
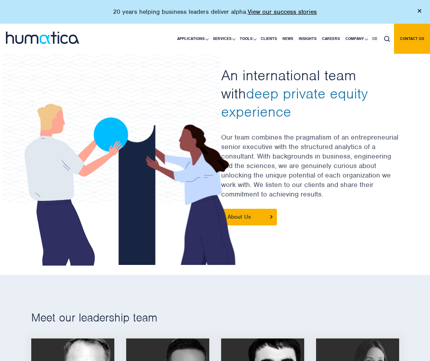
click at [343, 147] on p "Our team combines the pragmatism of an entrepreneurial senior executive with th…" at bounding box center [310, 170] width 178 height 76
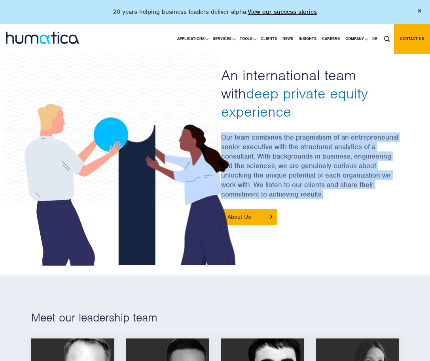
click at [352, 111] on h2 "An international team with deep private equity experience" at bounding box center [310, 93] width 178 height 55
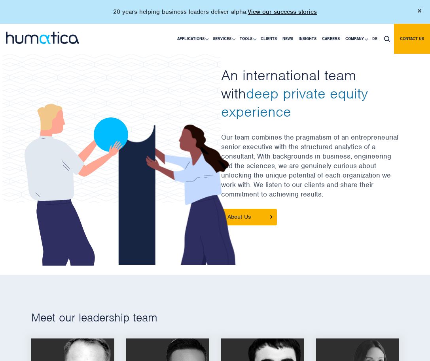
click at [352, 111] on h2 "An international team with deep private equity experience" at bounding box center [310, 93] width 178 height 55
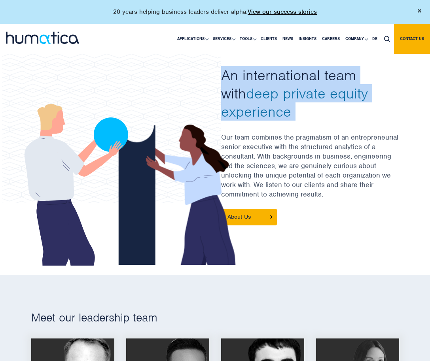
click at [364, 104] on h2 "An international team with deep private equity experience" at bounding box center [310, 93] width 178 height 55
drag, startPoint x: 265, startPoint y: 121, endPoint x: 267, endPoint y: 53, distance: 68.0
click at [280, 92] on span "deep private equity experience" at bounding box center [294, 102] width 147 height 36
drag, startPoint x: 220, startPoint y: 72, endPoint x: 287, endPoint y: 121, distance: 82.7
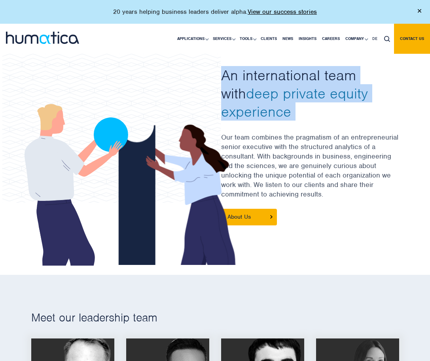
click at [287, 121] on div "Our People An international team with deep private equity experience Our team c…" at bounding box center [310, 151] width 190 height 208
click at [287, 121] on div "Our People An international team with deep private equity experience Our team c…" at bounding box center [310, 151] width 178 height 208
drag, startPoint x: 287, startPoint y: 121, endPoint x: 242, endPoint y: 80, distance: 60.8
click at [242, 80] on div "Our People An international team with deep private equity experience Our team c…" at bounding box center [310, 151] width 178 height 208
click at [242, 80] on h2 "An international team with deep private equity experience" at bounding box center [310, 93] width 178 height 55
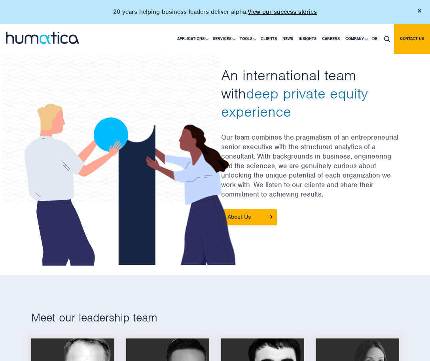
click at [242, 80] on h2 "An international team with deep private equity experience" at bounding box center [310, 93] width 178 height 55
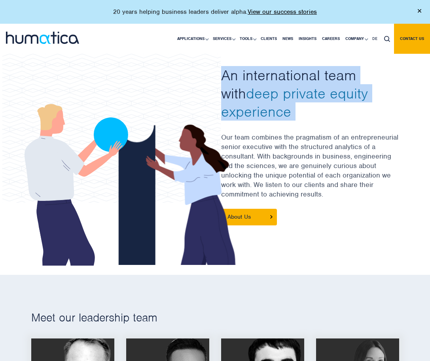
click at [285, 76] on h2 "An international team with deep private equity experience" at bounding box center [310, 93] width 178 height 55
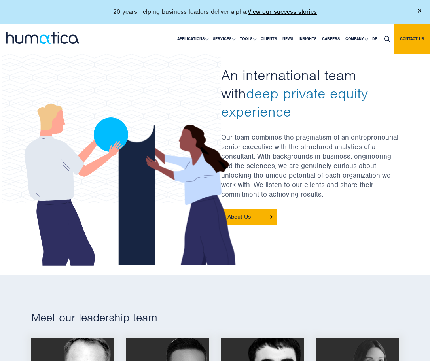
click at [285, 76] on h2 "An international team with deep private equity experience" at bounding box center [310, 93] width 178 height 55
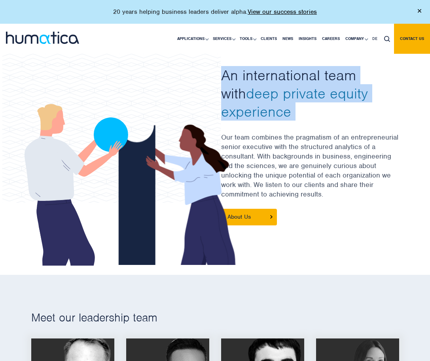
click at [309, 78] on h2 "An international team with deep private equity experience" at bounding box center [310, 93] width 178 height 55
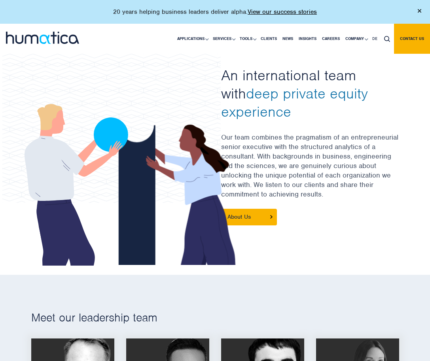
click at [309, 78] on h2 "An international team with deep private equity experience" at bounding box center [310, 93] width 178 height 55
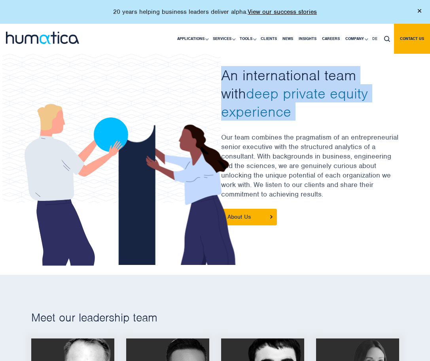
click at [323, 95] on span "deep private equity experience" at bounding box center [294, 102] width 147 height 36
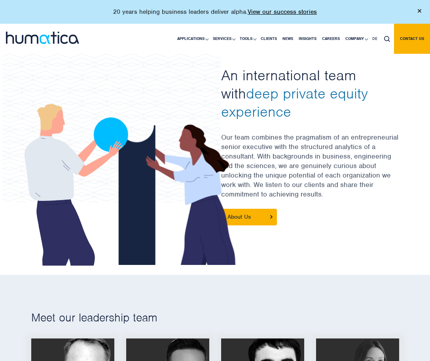
click at [323, 95] on span "deep private equity experience" at bounding box center [294, 102] width 147 height 36
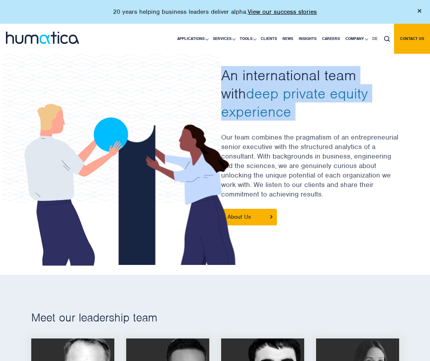
click at [304, 92] on span "deep private equity experience" at bounding box center [294, 102] width 147 height 36
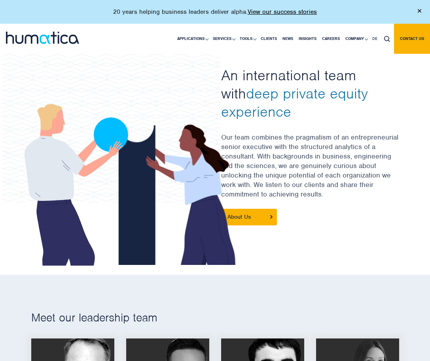
click at [304, 92] on span "deep private equity experience" at bounding box center [294, 102] width 147 height 36
click at [288, 92] on span "deep private equity experience" at bounding box center [294, 102] width 147 height 36
click at [239, 90] on span "deep private equity experience" at bounding box center [294, 102] width 147 height 36
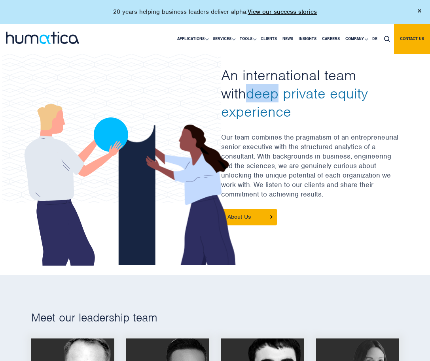
click at [247, 114] on icon at bounding box center [137, 180] width 244 height 171
click at [273, 102] on span "deep private equity experience" at bounding box center [294, 102] width 147 height 36
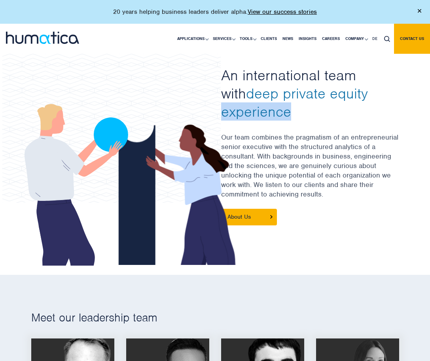
click at [273, 102] on span "deep private equity experience" at bounding box center [294, 102] width 147 height 36
click at [297, 100] on span "deep private equity experience" at bounding box center [294, 102] width 147 height 36
click at [319, 100] on span "deep private equity experience" at bounding box center [294, 102] width 147 height 36
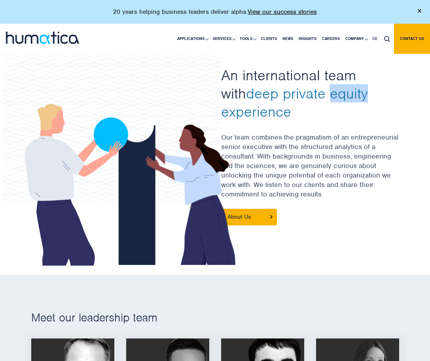
click at [319, 100] on span "deep private equity experience" at bounding box center [294, 102] width 147 height 36
click at [279, 94] on span "deep private equity experience" at bounding box center [294, 102] width 147 height 36
click at [254, 87] on span "deep private equity experience" at bounding box center [294, 102] width 147 height 36
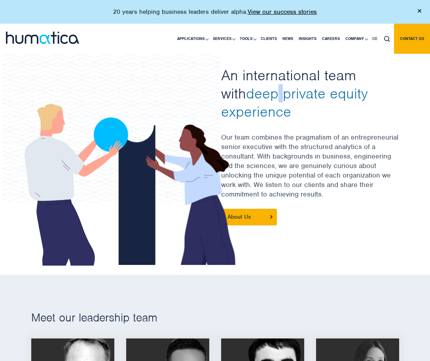
click at [252, 87] on span "deep private equity experience" at bounding box center [294, 102] width 147 height 36
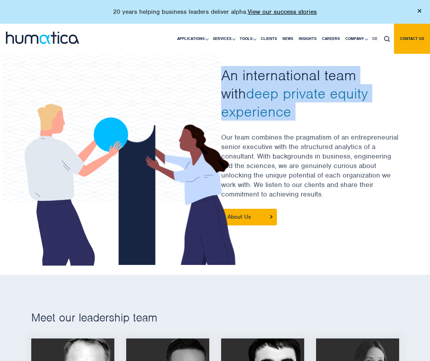
click at [257, 99] on icon at bounding box center [137, 180] width 244 height 171
drag, startPoint x: 214, startPoint y: 75, endPoint x: 282, endPoint y: 119, distance: 81.2
click at [282, 121] on div at bounding box center [215, 151] width 380 height 208
click at [295, 115] on h2 "An international team with deep private equity experience" at bounding box center [310, 93] width 178 height 55
drag, startPoint x: 295, startPoint y: 115, endPoint x: 216, endPoint y: 74, distance: 89.1
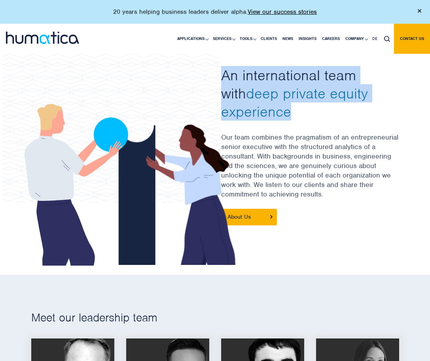
click at [216, 74] on div "Our People An international team with deep private equity experience Our team c…" at bounding box center [310, 151] width 190 height 208
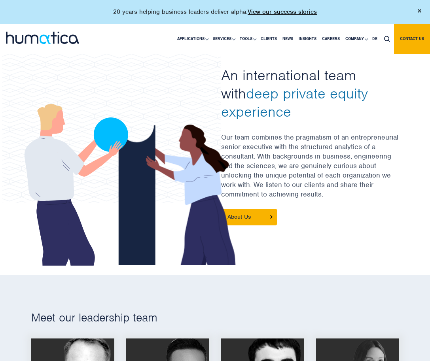
click at [241, 75] on h2 "An international team with deep private equity experience" at bounding box center [310, 93] width 178 height 55
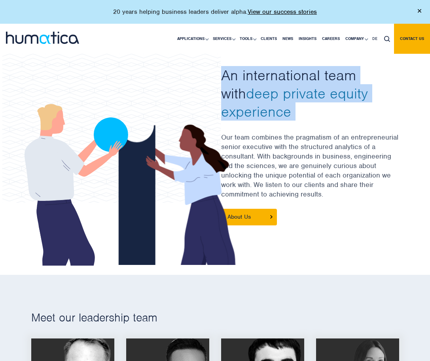
click at [272, 79] on h2 "An international team with deep private equity experience" at bounding box center [310, 93] width 178 height 55
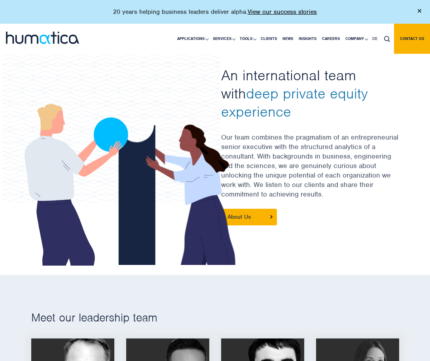
click at [272, 79] on h2 "An international team with deep private equity experience" at bounding box center [310, 93] width 178 height 55
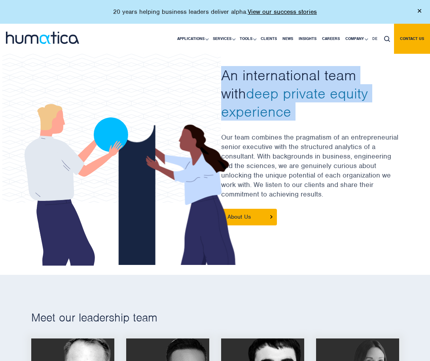
click at [272, 79] on h2 "An international team with deep private equity experience" at bounding box center [310, 93] width 178 height 55
click at [290, 79] on h2 "An international team with deep private equity experience" at bounding box center [310, 93] width 178 height 55
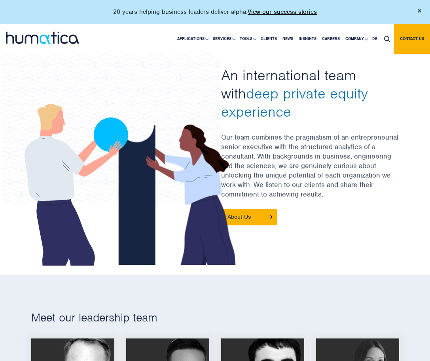
click at [290, 79] on h2 "An international team with deep private equity experience" at bounding box center [310, 93] width 178 height 55
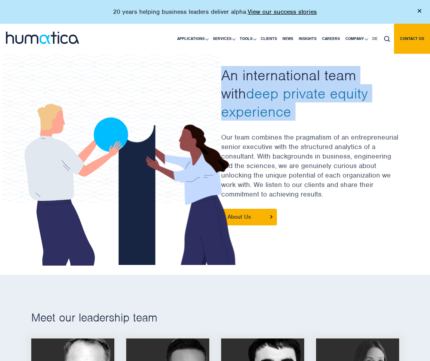
click at [326, 78] on h2 "An international team with deep private equity experience" at bounding box center [310, 93] width 178 height 55
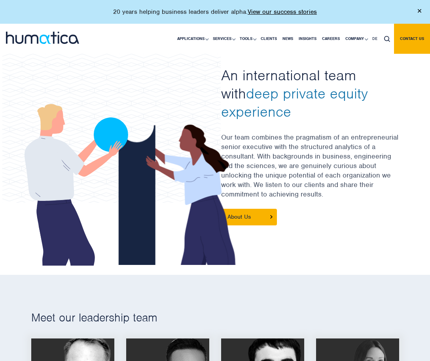
click at [326, 78] on h2 "An international team with deep private equity experience" at bounding box center [310, 93] width 178 height 55
click at [350, 80] on h2 "An international team with deep private equity experience" at bounding box center [310, 93] width 178 height 55
click at [359, 77] on h2 "An international team with deep private equity experience" at bounding box center [310, 93] width 178 height 55
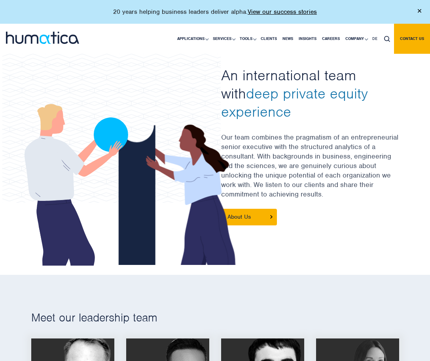
click at [344, 74] on h2 "An international team with deep private equity experience" at bounding box center [310, 93] width 178 height 55
click at [365, 71] on h2 "An international team with deep private equity experience" at bounding box center [310, 93] width 178 height 55
click at [343, 70] on h2 "An international team with deep private equity experience" at bounding box center [310, 93] width 178 height 55
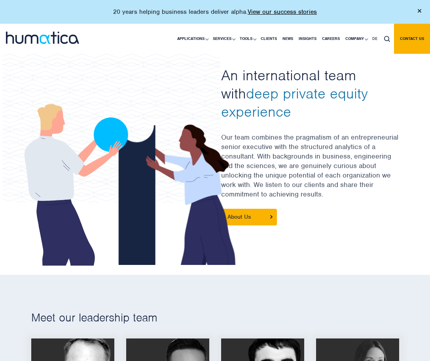
click at [343, 70] on h2 "An international team with deep private equity experience" at bounding box center [310, 93] width 178 height 55
click at [306, 68] on h2 "An international team with deep private equity experience" at bounding box center [310, 93] width 178 height 55
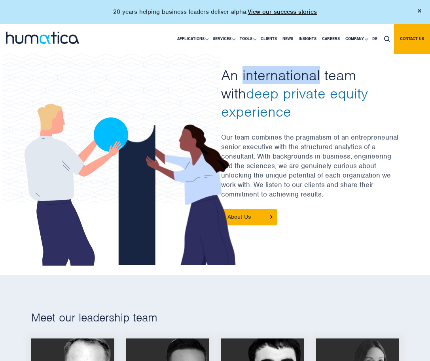
click at [327, 71] on h2 "An international team with deep private equity experience" at bounding box center [310, 93] width 178 height 55
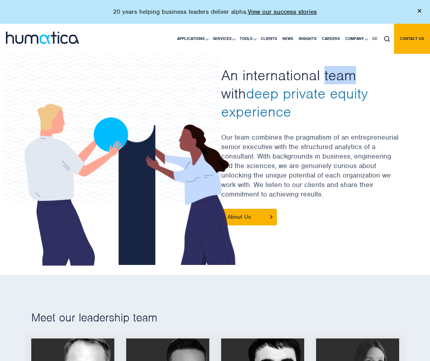
click at [359, 70] on h2 "An international team with deep private equity experience" at bounding box center [310, 93] width 178 height 55
click at [338, 68] on h2 "An international team with deep private equity experience" at bounding box center [310, 93] width 178 height 55
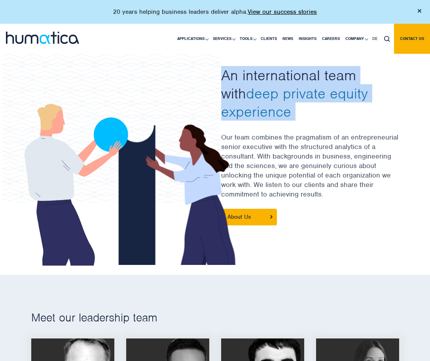
click at [338, 68] on h2 "An international team with deep private equity experience" at bounding box center [310, 93] width 178 height 55
click at [359, 67] on h2 "An international team with deep private equity experience" at bounding box center [310, 93] width 178 height 55
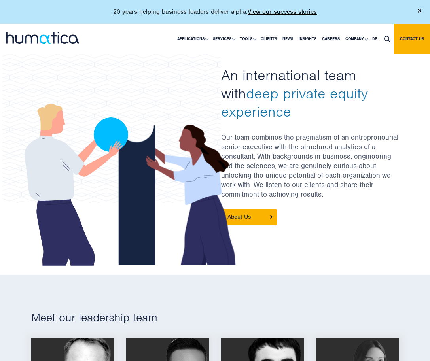
click at [328, 69] on h2 "An international team with deep private equity experience" at bounding box center [310, 93] width 178 height 55
click at [300, 68] on h2 "An international team with deep private equity experience" at bounding box center [310, 93] width 178 height 55
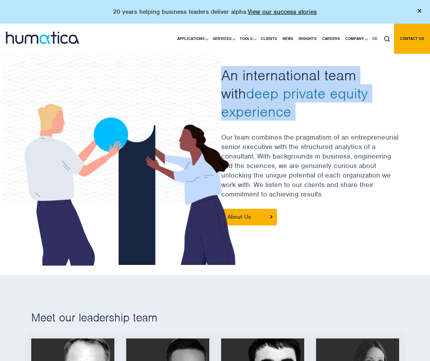
click at [246, 69] on h2 "An international team with deep private equity experience" at bounding box center [310, 93] width 178 height 55
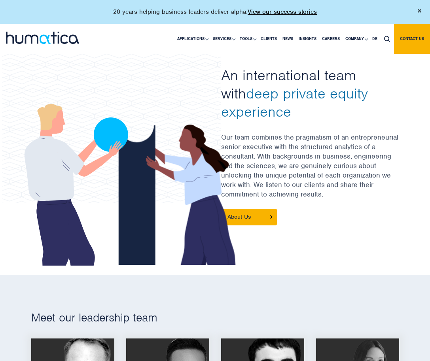
click at [246, 69] on h2 "An international team with deep private equity experience" at bounding box center [310, 93] width 178 height 55
click at [227, 70] on h2 "An international team with deep private equity experience" at bounding box center [310, 93] width 178 height 55
click at [262, 76] on h2 "An international team with deep private equity experience" at bounding box center [310, 93] width 178 height 55
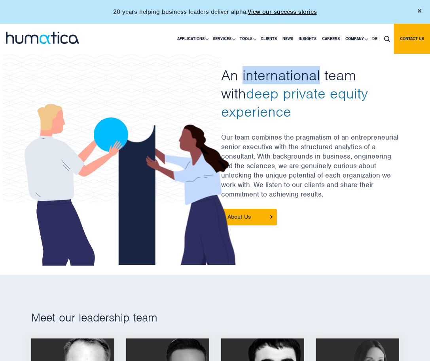
click at [238, 96] on icon at bounding box center [137, 180] width 244 height 171
click at [271, 95] on span "deep private equity experience" at bounding box center [294, 102] width 147 height 36
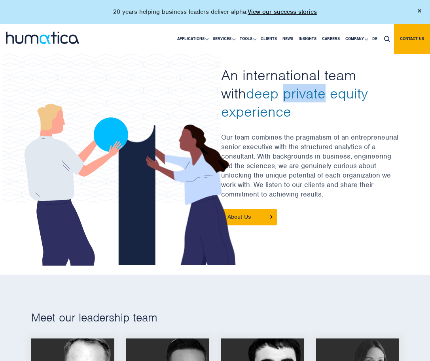
click at [334, 91] on span "deep private equity experience" at bounding box center [294, 102] width 147 height 36
click at [274, 102] on span "deep private equity experience" at bounding box center [294, 102] width 147 height 36
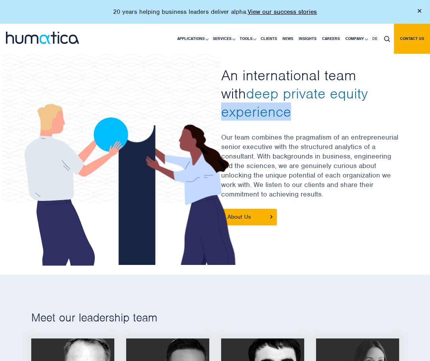
click at [306, 99] on span "deep private equity experience" at bounding box center [294, 102] width 147 height 36
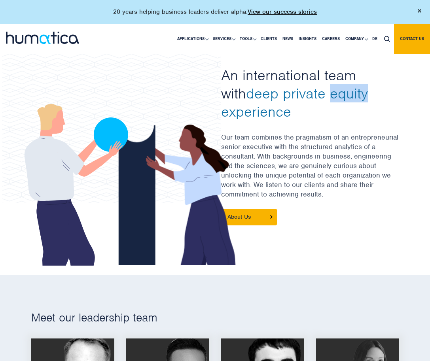
click at [306, 99] on span "deep private equity experience" at bounding box center [294, 102] width 147 height 36
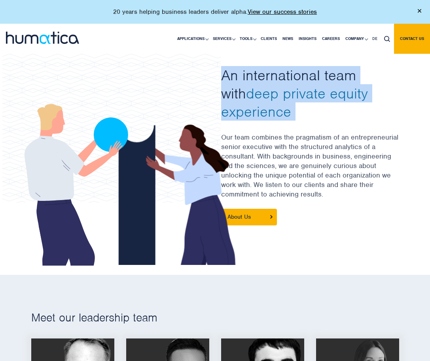
click at [327, 100] on span "deep private equity experience" at bounding box center [294, 102] width 147 height 36
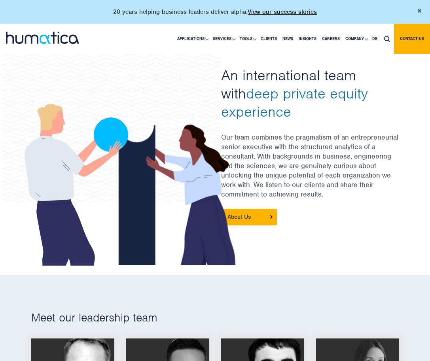
click at [327, 100] on span "deep private equity experience" at bounding box center [294, 102] width 147 height 36
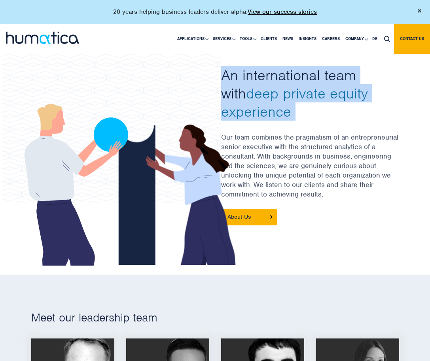
click at [345, 100] on h2 "An international team with deep private equity experience" at bounding box center [310, 93] width 178 height 55
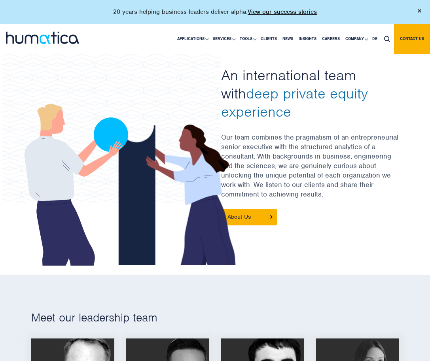
click at [345, 100] on h2 "An international team with deep private equity experience" at bounding box center [310, 93] width 178 height 55
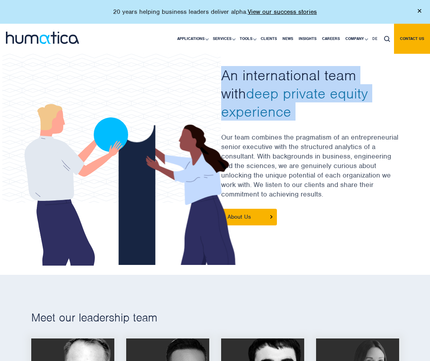
click at [345, 100] on h2 "An international team with deep private equity experience" at bounding box center [310, 93] width 178 height 55
click at [350, 99] on h2 "An international team with deep private equity experience" at bounding box center [310, 93] width 178 height 55
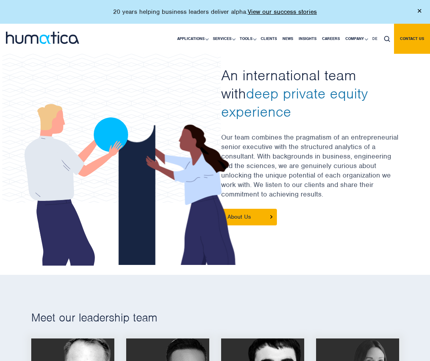
click at [350, 99] on h2 "An international team with deep private equity experience" at bounding box center [310, 93] width 178 height 55
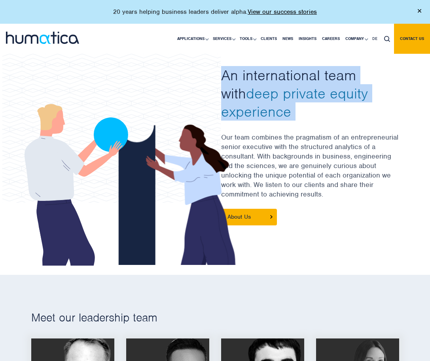
click at [330, 96] on span "deep private equity experience" at bounding box center [294, 102] width 147 height 36
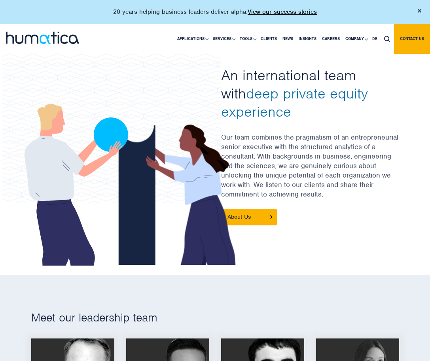
click at [330, 96] on span "deep private equity experience" at bounding box center [294, 102] width 147 height 36
click at [339, 93] on span "deep private equity experience" at bounding box center [294, 102] width 147 height 36
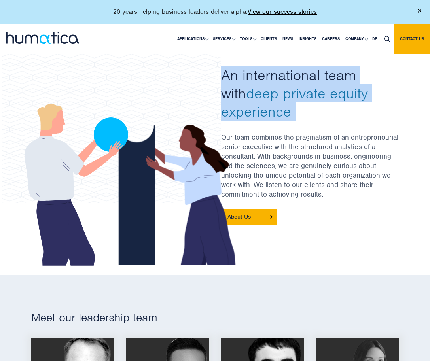
click at [348, 95] on h2 "An international team with deep private equity experience" at bounding box center [310, 93] width 178 height 55
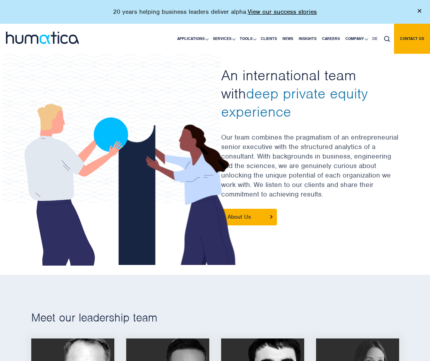
click at [348, 95] on h2 "An international team with deep private equity experience" at bounding box center [310, 93] width 178 height 55
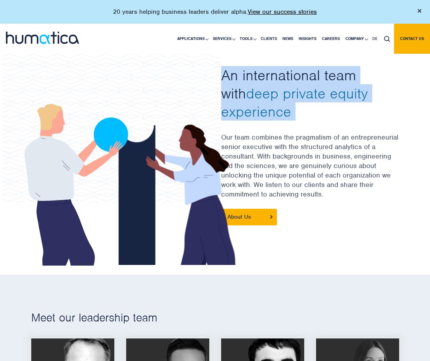
click at [348, 95] on h2 "An international team with deep private equity experience" at bounding box center [310, 93] width 178 height 55
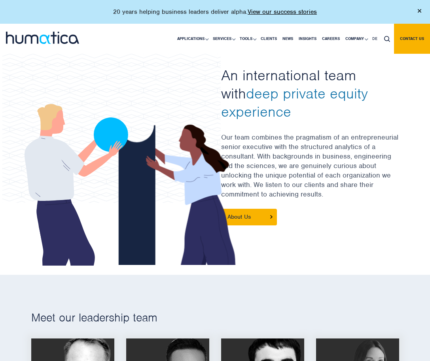
click at [348, 95] on h2 "An international team with deep private equity experience" at bounding box center [310, 93] width 178 height 55
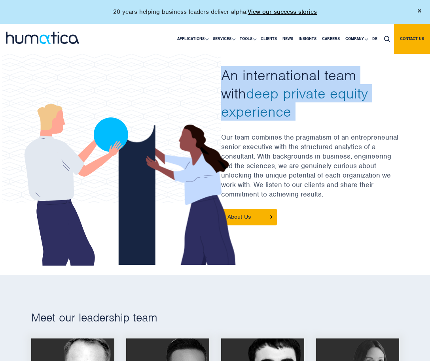
click at [348, 95] on h2 "An international team with deep private equity experience" at bounding box center [310, 93] width 178 height 55
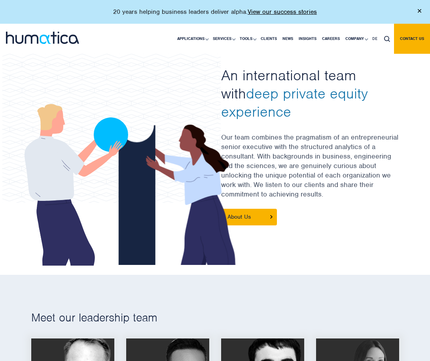
click at [348, 95] on h2 "An international team with deep private equity experience" at bounding box center [310, 93] width 178 height 55
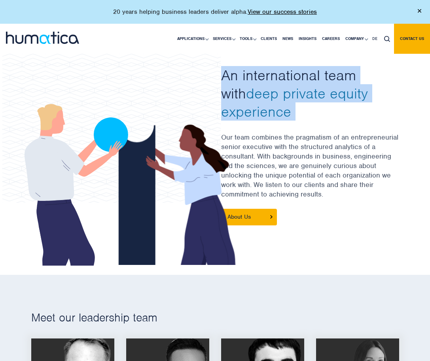
click at [329, 91] on span "deep private equity experience" at bounding box center [294, 102] width 147 height 36
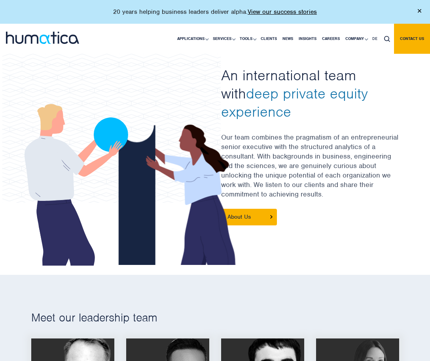
click at [329, 91] on span "deep private equity experience" at bounding box center [294, 102] width 147 height 36
click at [232, 89] on span "deep private equity experience" at bounding box center [294, 102] width 147 height 36
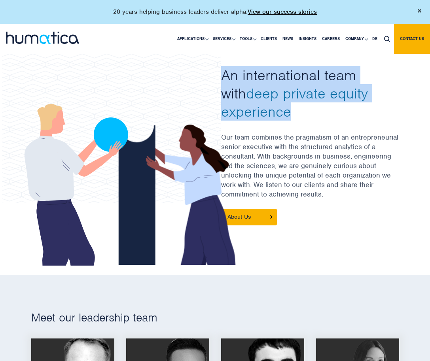
drag, startPoint x: 210, startPoint y: 89, endPoint x: 302, endPoint y: 118, distance: 95.9
click at [302, 118] on div at bounding box center [215, 151] width 380 height 208
click at [302, 118] on h2 "An international team with deep private equity experience" at bounding box center [310, 93] width 178 height 55
drag, startPoint x: 302, startPoint y: 118, endPoint x: 226, endPoint y: 74, distance: 87.5
click at [226, 74] on h2 "An international team with deep private equity experience" at bounding box center [310, 93] width 178 height 55
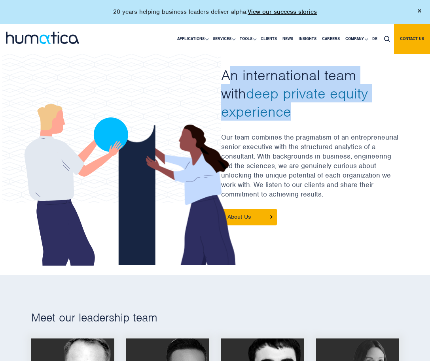
click at [226, 74] on h2 "An international team with deep private equity experience" at bounding box center [310, 93] width 178 height 55
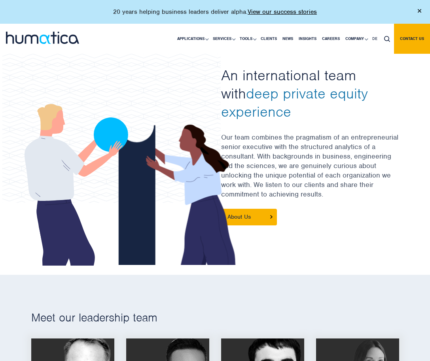
click at [226, 74] on h2 "An international team with deep private equity experience" at bounding box center [310, 93] width 178 height 55
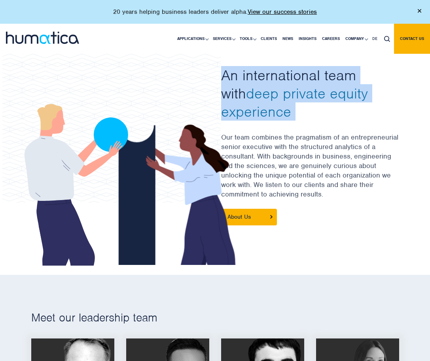
click at [276, 73] on h2 "An international team with deep private equity experience" at bounding box center [310, 93] width 178 height 55
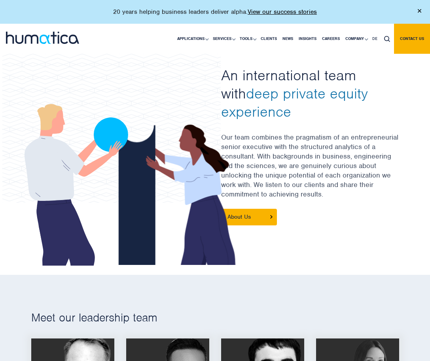
click at [276, 73] on h2 "An international team with deep private equity experience" at bounding box center [310, 93] width 178 height 55
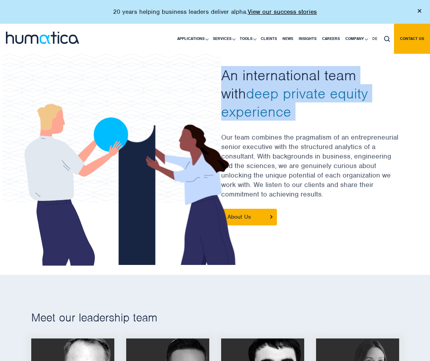
click at [356, 73] on h2 "An international team with deep private equity experience" at bounding box center [310, 93] width 178 height 55
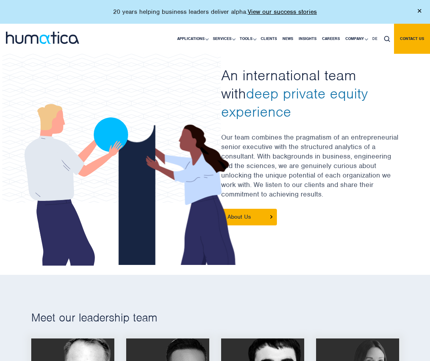
click at [356, 73] on h2 "An international team with deep private equity experience" at bounding box center [310, 93] width 178 height 55
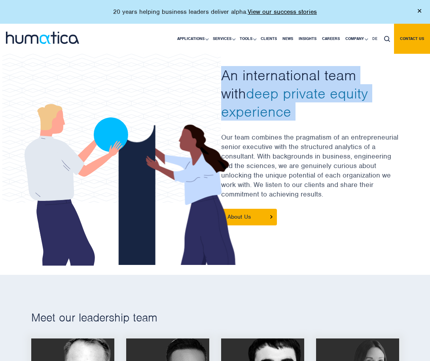
click at [370, 74] on h2 "An international team with deep private equity experience" at bounding box center [310, 93] width 178 height 55
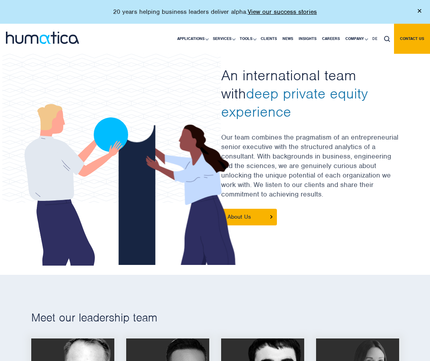
click at [370, 74] on h2 "An international team with deep private equity experience" at bounding box center [310, 93] width 178 height 55
click at [384, 78] on h2 "An international team with deep private equity experience" at bounding box center [310, 93] width 178 height 55
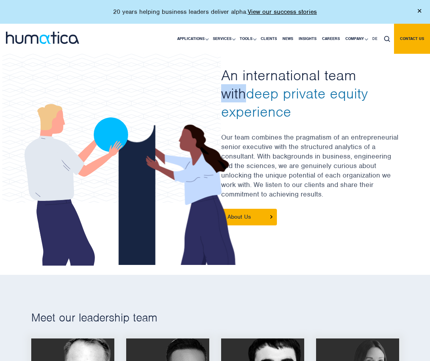
click at [384, 78] on h2 "An international team with deep private equity experience" at bounding box center [310, 93] width 178 height 55
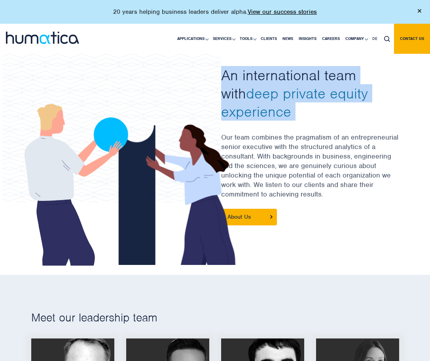
click at [384, 78] on h2 "An international team with deep private equity experience" at bounding box center [310, 93] width 178 height 55
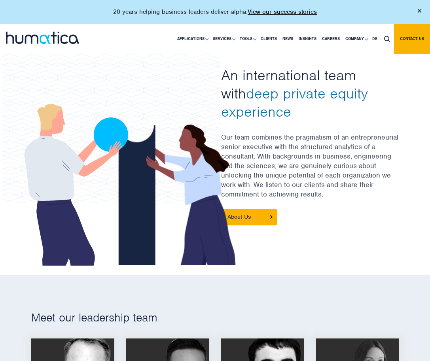
click at [384, 78] on h2 "An international team with deep private equity experience" at bounding box center [310, 93] width 178 height 55
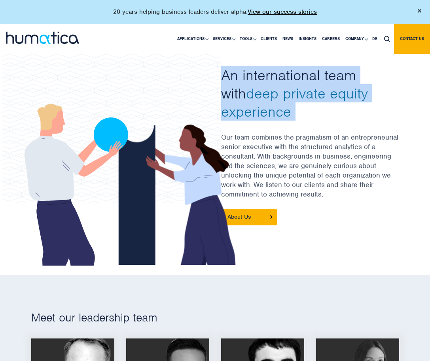
click at [384, 78] on h2 "An international team with deep private equity experience" at bounding box center [310, 93] width 178 height 55
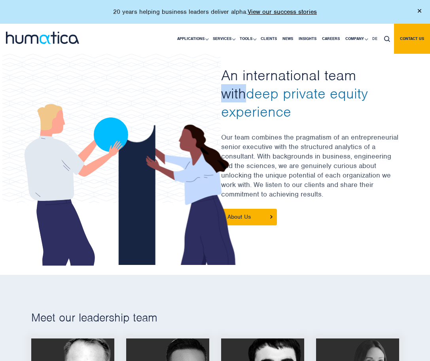
click at [384, 78] on h2 "An international team with deep private equity experience" at bounding box center [310, 93] width 178 height 55
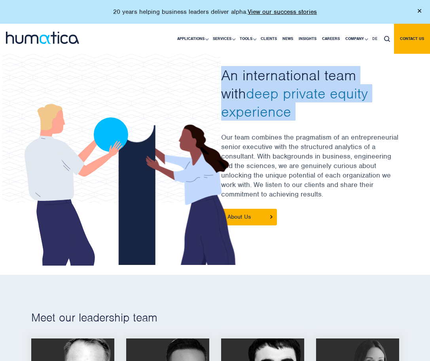
click at [384, 78] on h2 "An international team with deep private equity experience" at bounding box center [310, 93] width 178 height 55
click at [384, 88] on h2 "An international team with deep private equity experience" at bounding box center [310, 93] width 178 height 55
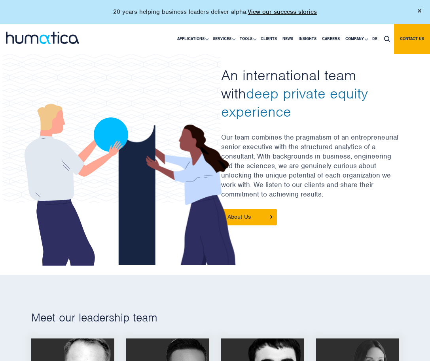
click at [384, 88] on h2 "An international team with deep private equity experience" at bounding box center [310, 93] width 178 height 55
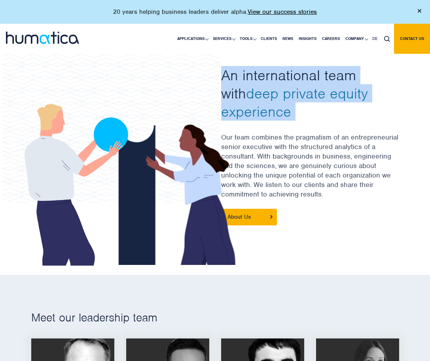
click at [384, 88] on h2 "An international team with deep private equity experience" at bounding box center [310, 93] width 178 height 55
click at [382, 95] on h2 "An international team with deep private equity experience" at bounding box center [310, 93] width 178 height 55
drag, startPoint x: 318, startPoint y: 115, endPoint x: 299, endPoint y: 66, distance: 53.3
click at [299, 67] on h2 "An international team with deep private equity experience" at bounding box center [310, 93] width 178 height 55
click at [299, 66] on h2 "An international team with deep private equity experience" at bounding box center [310, 93] width 178 height 55
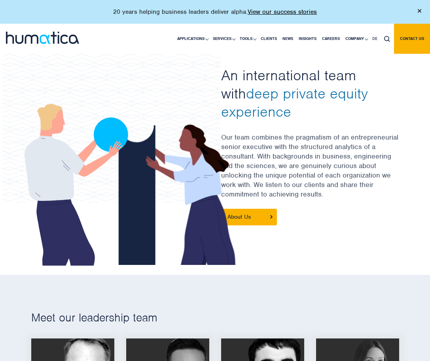
click at [299, 66] on h2 "An international team with deep private equity experience" at bounding box center [310, 93] width 178 height 55
click at [218, 79] on div "Our People An international team with deep private equity experience Our team c…" at bounding box center [310, 151] width 190 height 208
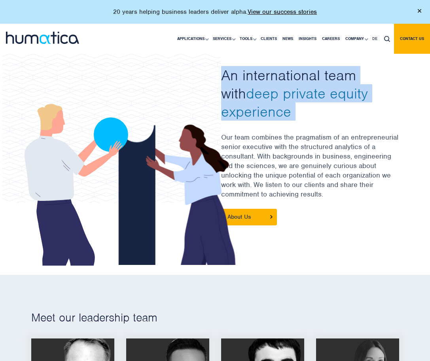
drag, startPoint x: 221, startPoint y: 74, endPoint x: 293, endPoint y: 129, distance: 90.2
click at [293, 129] on div "Our People An international team with deep private equity experience Our team c…" at bounding box center [310, 151] width 178 height 208
drag, startPoint x: 293, startPoint y: 129, endPoint x: 210, endPoint y: 65, distance: 104.5
click at [210, 65] on div at bounding box center [215, 151] width 380 height 208
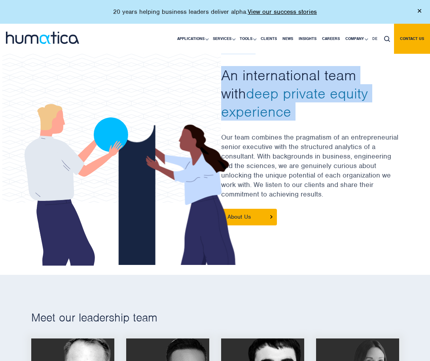
click at [244, 74] on h2 "An international team with deep private equity experience" at bounding box center [310, 93] width 178 height 55
drag, startPoint x: 217, startPoint y: 74, endPoint x: 285, endPoint y: 119, distance: 82.0
click at [285, 119] on div "Our People An international team with deep private equity experience Our team c…" at bounding box center [310, 151] width 190 height 208
click at [285, 119] on div "Our People An international team with deep private equity experience Our team c…" at bounding box center [310, 151] width 178 height 208
drag, startPoint x: 300, startPoint y: 117, endPoint x: 222, endPoint y: 74, distance: 88.8
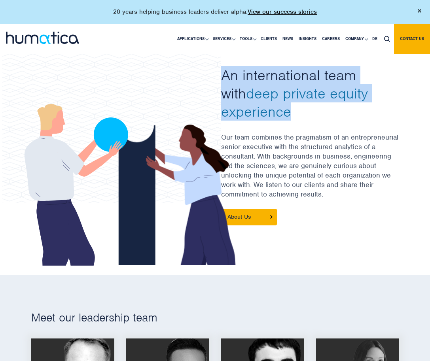
click at [222, 74] on h2 "An international team with deep private equity experience" at bounding box center [310, 93] width 178 height 55
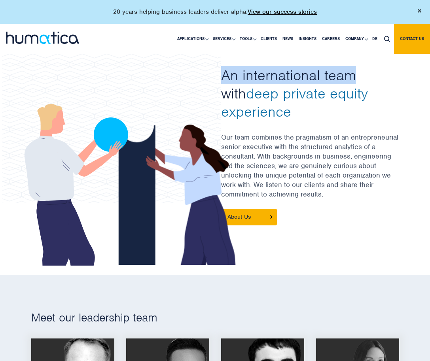
drag, startPoint x: 222, startPoint y: 74, endPoint x: 325, endPoint y: 73, distance: 102.8
click at [325, 73] on h2 "An international team with deep private equity experience" at bounding box center [310, 93] width 178 height 55
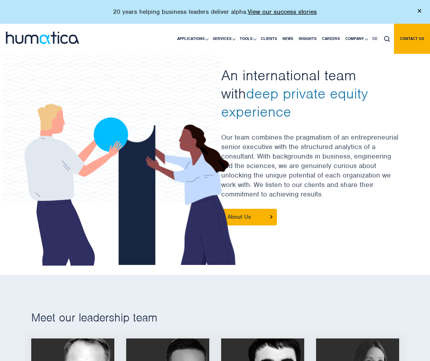
click at [372, 75] on h2 "An international team with deep private equity experience" at bounding box center [310, 93] width 178 height 55
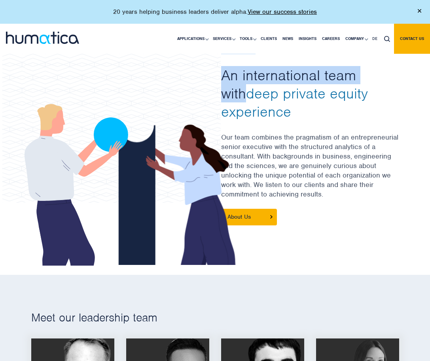
drag, startPoint x: 400, startPoint y: 75, endPoint x: 204, endPoint y: 73, distance: 196.5
click at [204, 73] on div at bounding box center [215, 151] width 380 height 208
click at [231, 72] on h2 "An international team with deep private equity experience" at bounding box center [310, 93] width 178 height 55
drag, startPoint x: 214, startPoint y: 73, endPoint x: 393, endPoint y: 79, distance: 179.6
click at [393, 79] on div at bounding box center [215, 151] width 380 height 208
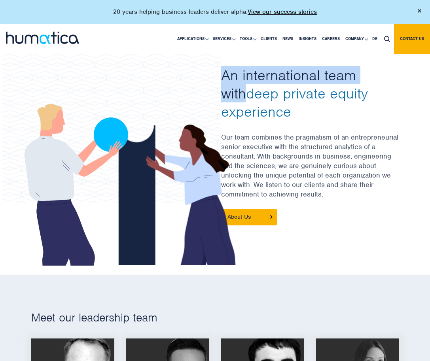
click at [393, 79] on h2 "An international team with deep private equity experience" at bounding box center [310, 93] width 178 height 55
drag, startPoint x: 393, startPoint y: 79, endPoint x: 221, endPoint y: 78, distance: 172.4
click at [221, 78] on h2 "An international team with deep private equity experience" at bounding box center [310, 93] width 178 height 55
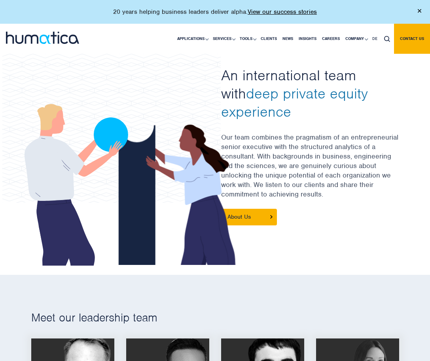
click at [221, 78] on h2 "An international team with deep private equity experience" at bounding box center [310, 93] width 178 height 55
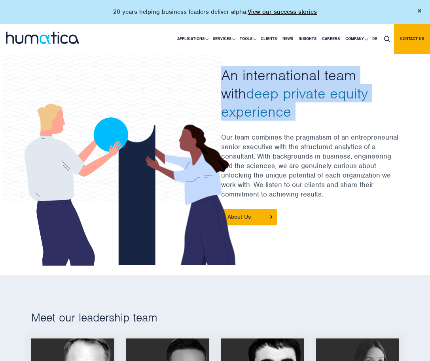
click at [221, 78] on h2 "An international team with deep private equity experience" at bounding box center [310, 93] width 178 height 55
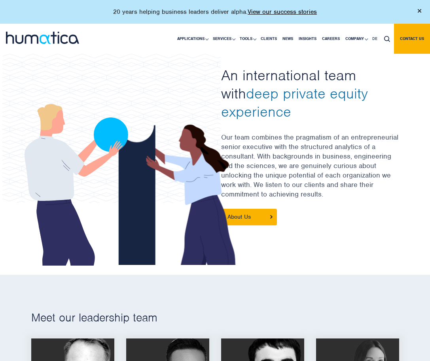
click at [221, 78] on h2 "An international team with deep private equity experience" at bounding box center [310, 93] width 178 height 55
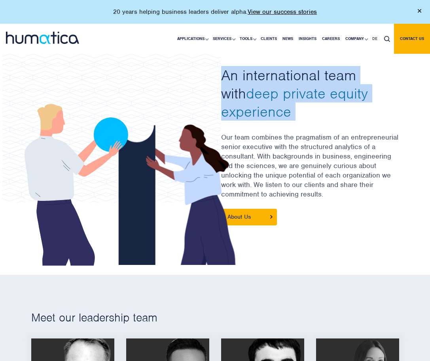
click at [244, 82] on h2 "An international team with deep private equity experience" at bounding box center [310, 93] width 178 height 55
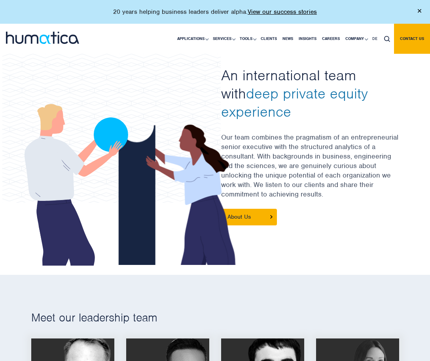
click at [244, 82] on h2 "An international team with deep private equity experience" at bounding box center [310, 93] width 178 height 55
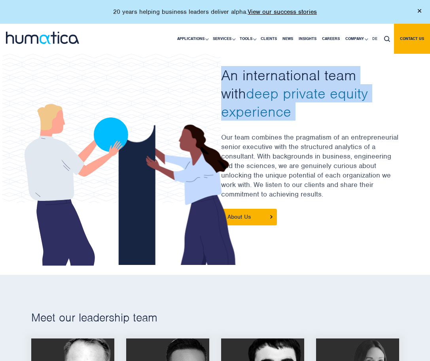
click at [265, 83] on h2 "An international team with deep private equity experience" at bounding box center [310, 93] width 178 height 55
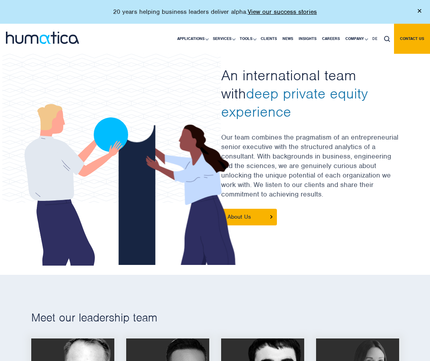
click at [265, 83] on h2 "An international team with deep private equity experience" at bounding box center [310, 93] width 178 height 55
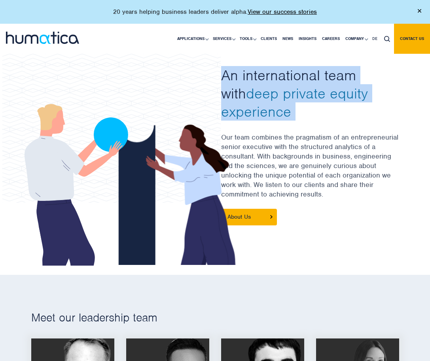
click at [274, 84] on span "deep private equity experience" at bounding box center [294, 102] width 147 height 36
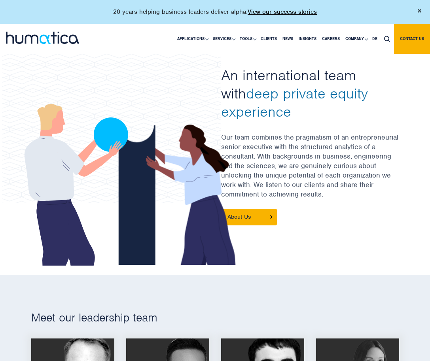
click at [274, 84] on span "deep private equity experience" at bounding box center [294, 102] width 147 height 36
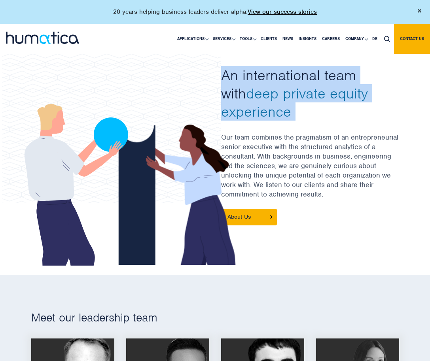
click at [295, 86] on span "deep private equity experience" at bounding box center [294, 102] width 147 height 36
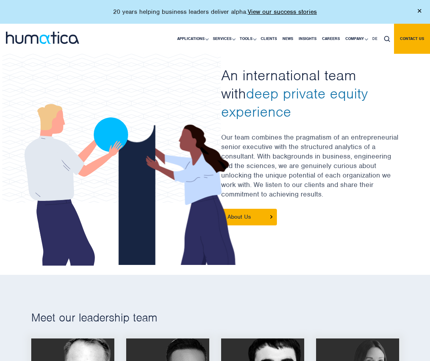
click at [295, 86] on span "deep private equity experience" at bounding box center [294, 102] width 147 height 36
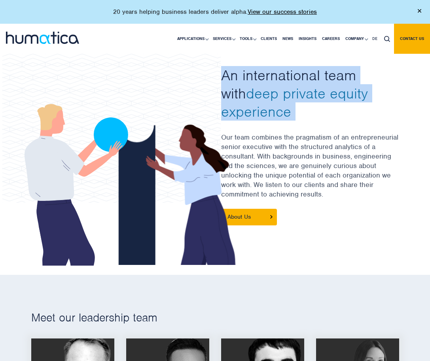
click at [305, 87] on span "deep private equity experience" at bounding box center [294, 102] width 147 height 36
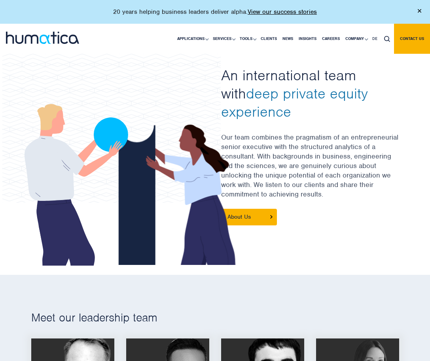
click at [305, 87] on span "deep private equity experience" at bounding box center [294, 102] width 147 height 36
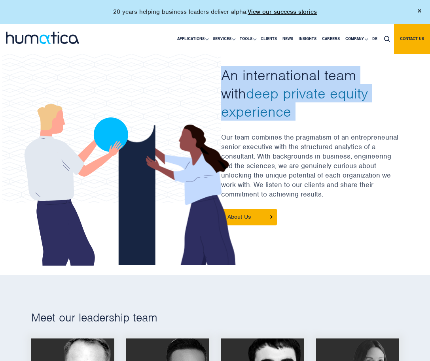
click at [314, 87] on span "deep private equity experience" at bounding box center [294, 102] width 147 height 36
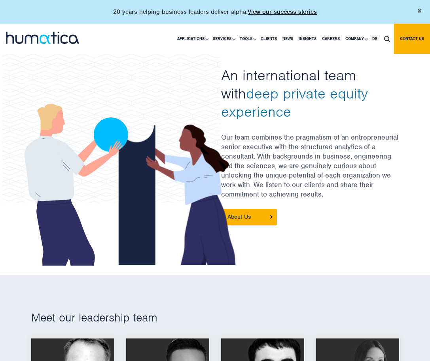
click at [314, 87] on span "deep private equity experience" at bounding box center [294, 102] width 147 height 36
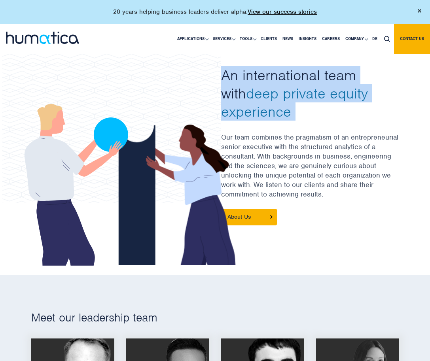
click at [321, 87] on span "deep private equity experience" at bounding box center [294, 102] width 147 height 36
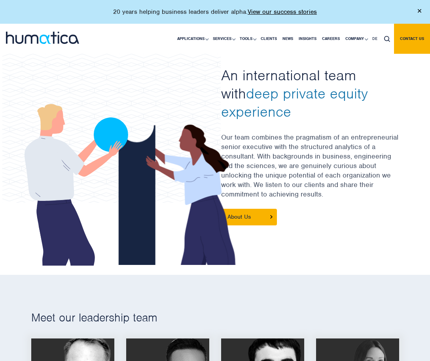
click at [321, 87] on span "deep private equity experience" at bounding box center [294, 102] width 147 height 36
click at [284, 87] on span "deep private equity experience" at bounding box center [294, 102] width 147 height 36
click at [247, 83] on h2 "An international team with deep private equity experience" at bounding box center [310, 93] width 178 height 55
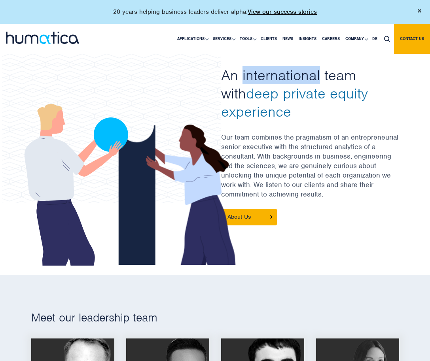
click at [277, 84] on span "deep private equity experience" at bounding box center [294, 102] width 147 height 36
click at [316, 79] on h2 "An international team with deep private equity experience" at bounding box center [310, 93] width 178 height 55
click at [362, 69] on h2 "An international team with deep private equity experience" at bounding box center [310, 93] width 178 height 55
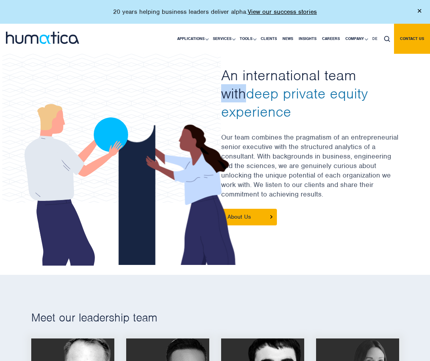
click at [338, 78] on h2 "An international team with deep private equity experience" at bounding box center [310, 93] width 178 height 55
click at [233, 70] on h2 "An international team with deep private equity experience" at bounding box center [310, 93] width 178 height 55
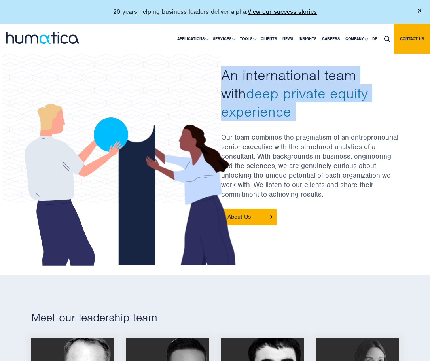
click at [233, 70] on h2 "An international team with deep private equity experience" at bounding box center [310, 93] width 178 height 55
click at [253, 80] on h2 "An international team with deep private equity experience" at bounding box center [310, 93] width 178 height 55
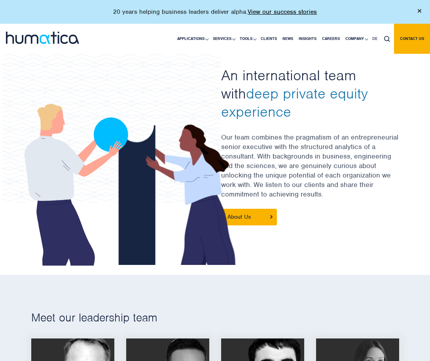
click at [253, 80] on h2 "An international team with deep private equity experience" at bounding box center [310, 93] width 178 height 55
click at [333, 75] on h2 "An international team with deep private equity experience" at bounding box center [310, 93] width 178 height 55
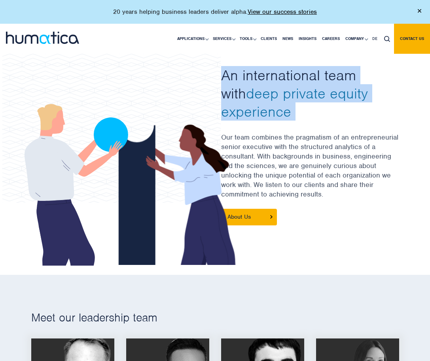
click at [354, 74] on h2 "An international team with deep private equity experience" at bounding box center [310, 93] width 178 height 55
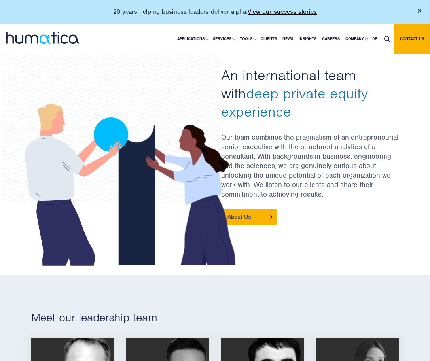
click at [354, 74] on h2 "An international team with deep private equity experience" at bounding box center [310, 93] width 178 height 55
click at [380, 74] on h2 "An international team with deep private equity experience" at bounding box center [310, 93] width 178 height 55
click at [340, 74] on h2 "An international team with deep private equity experience" at bounding box center [310, 93] width 178 height 55
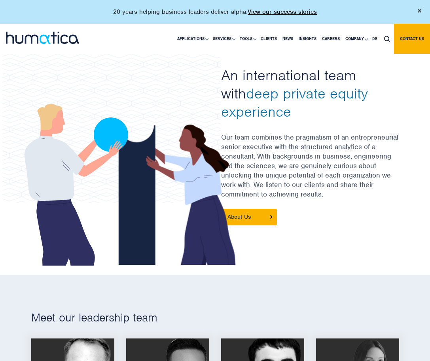
click at [340, 74] on h2 "An international team with deep private equity experience" at bounding box center [310, 93] width 178 height 55
click at [287, 78] on h2 "An international team with deep private equity experience" at bounding box center [310, 93] width 178 height 55
click at [241, 78] on h2 "An international team with deep private equity experience" at bounding box center [310, 93] width 178 height 55
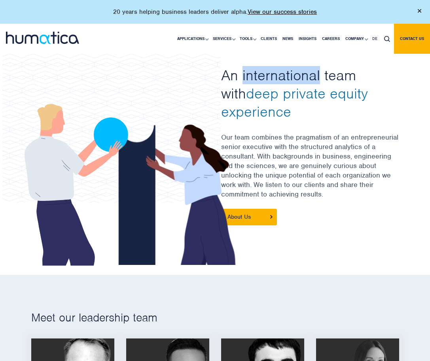
click at [238, 78] on h2 "An international team with deep private equity experience" at bounding box center [310, 93] width 178 height 55
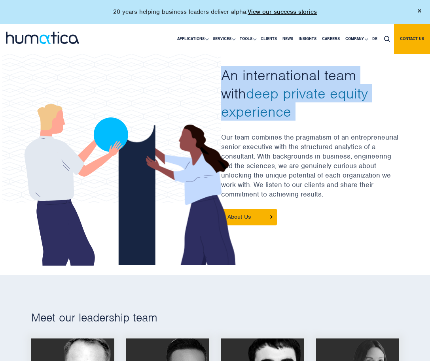
click at [248, 81] on h2 "An international team with deep private equity experience" at bounding box center [310, 93] width 178 height 55
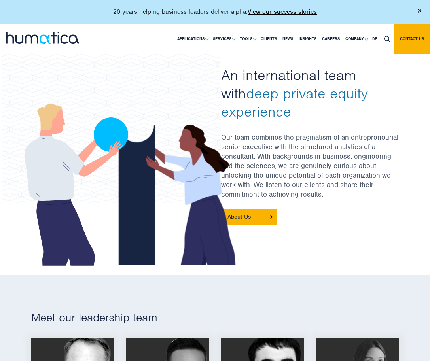
click at [248, 81] on h2 "An international team with deep private equity experience" at bounding box center [310, 93] width 178 height 55
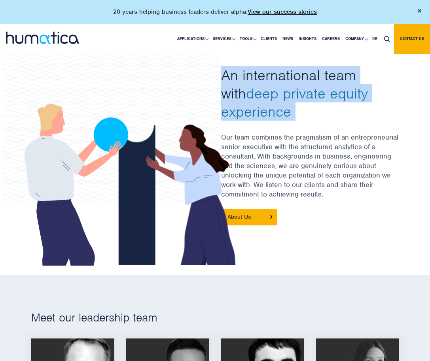
click at [294, 93] on span "deep private equity experience" at bounding box center [294, 102] width 147 height 36
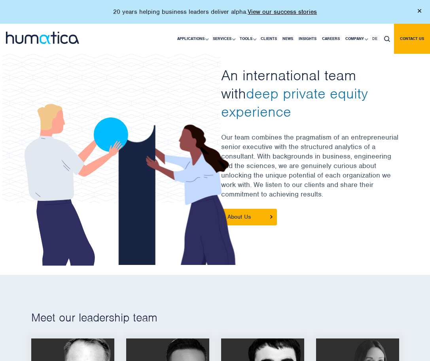
click at [294, 93] on span "deep private equity experience" at bounding box center [294, 102] width 147 height 36
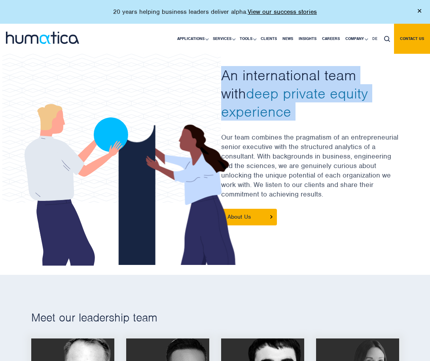
click at [294, 93] on span "deep private equity experience" at bounding box center [294, 102] width 147 height 36
click at [331, 93] on span "deep private equity experience" at bounding box center [294, 102] width 147 height 36
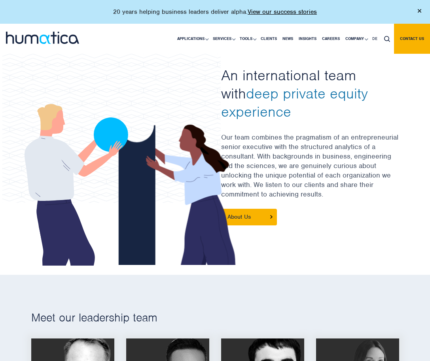
click at [331, 93] on span "deep private equity experience" at bounding box center [294, 102] width 147 height 36
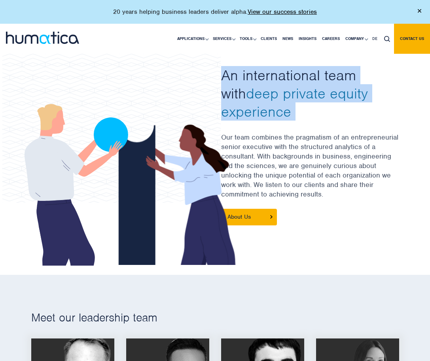
click at [331, 93] on span "deep private equity experience" at bounding box center [294, 102] width 147 height 36
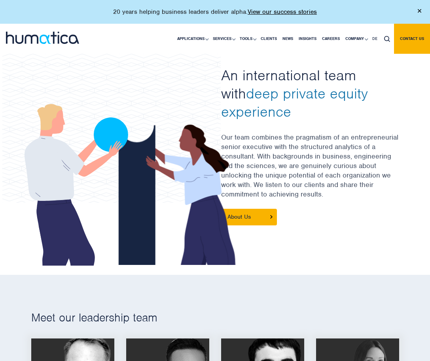
click at [331, 93] on span "deep private equity experience" at bounding box center [294, 102] width 147 height 36
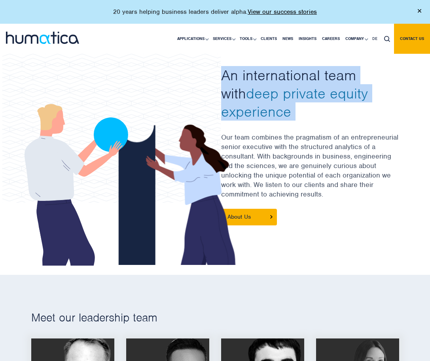
click at [331, 93] on span "deep private equity experience" at bounding box center [294, 102] width 147 height 36
click at [341, 93] on h2 "An international team with deep private equity experience" at bounding box center [310, 93] width 178 height 55
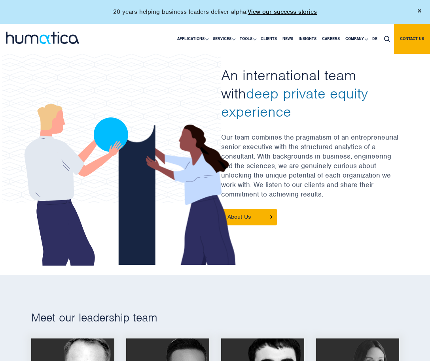
click at [292, 159] on p "Our team combines the pragmatism of an entrepreneurial senior executive with th…" at bounding box center [310, 170] width 178 height 76
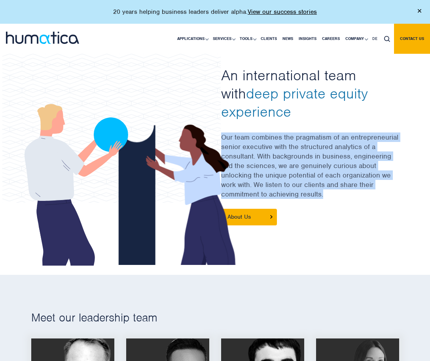
click at [308, 158] on p "Our team combines the pragmatism of an entrepreneurial senior executive with th…" at bounding box center [310, 170] width 178 height 76
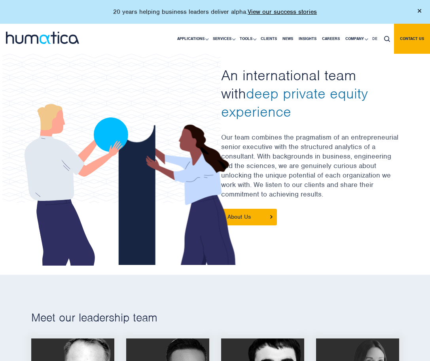
click at [306, 157] on p "Our team combines the pragmatism of an entrepreneurial senior executive with th…" at bounding box center [310, 170] width 178 height 76
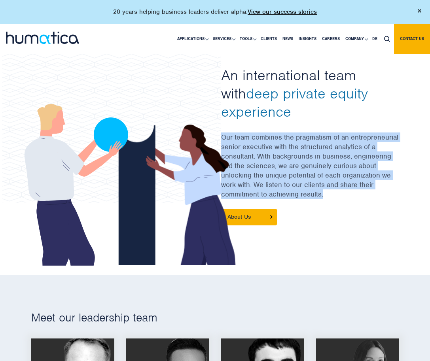
click at [306, 157] on p "Our team combines the pragmatism of an entrepreneurial senior executive with th…" at bounding box center [310, 170] width 178 height 76
click at [327, 163] on p "Our team combines the pragmatism of an entrepreneurial senior executive with th…" at bounding box center [310, 170] width 178 height 76
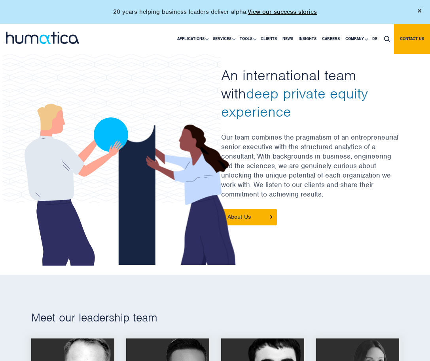
click at [327, 163] on p "Our team combines the pragmatism of an entrepreneurial senior executive with th…" at bounding box center [310, 170] width 178 height 76
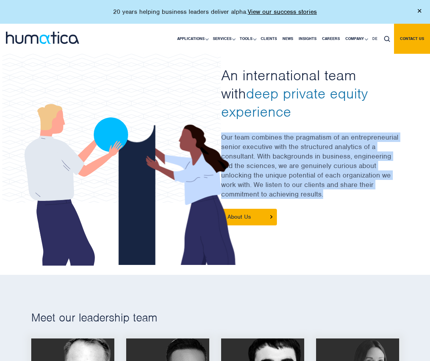
click at [327, 163] on p "Our team combines the pragmatism of an entrepreneurial senior executive with th…" at bounding box center [310, 170] width 178 height 76
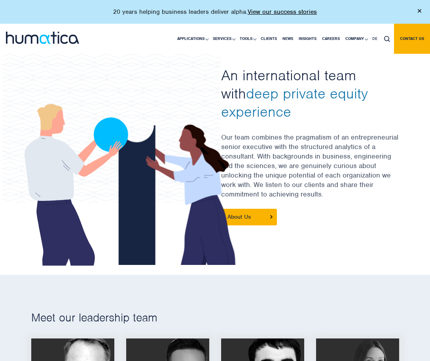
click at [327, 163] on p "Our team combines the pragmatism of an entrepreneurial senior executive with th…" at bounding box center [310, 170] width 178 height 76
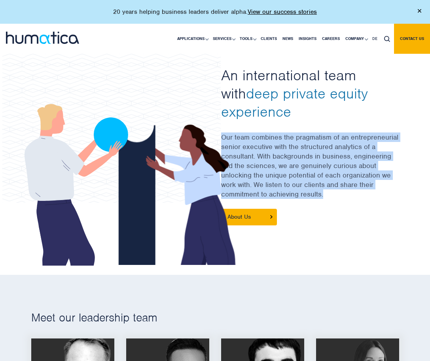
click at [327, 163] on p "Our team combines the pragmatism of an entrepreneurial senior executive with th…" at bounding box center [310, 170] width 178 height 76
click at [341, 162] on p "Our team combines the pragmatism of an entrepreneurial senior executive with th…" at bounding box center [310, 170] width 178 height 76
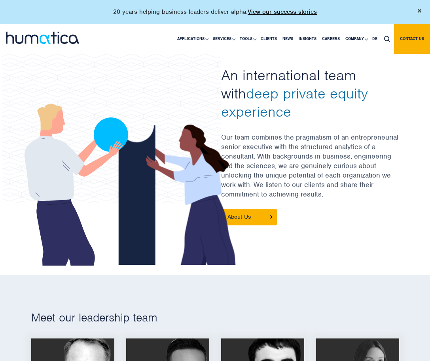
click at [341, 162] on p "Our team combines the pragmatism of an entrepreneurial senior executive with th…" at bounding box center [310, 170] width 178 height 76
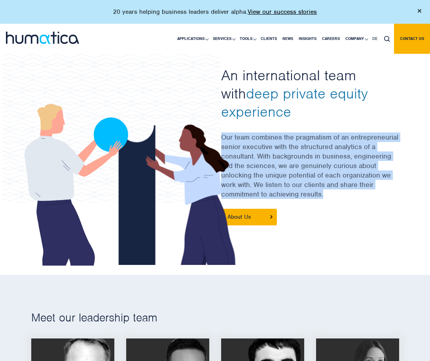
click at [341, 162] on p "Our team combines the pragmatism of an entrepreneurial senior executive with th…" at bounding box center [310, 170] width 178 height 76
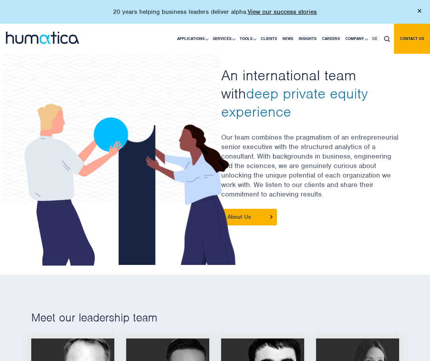
click at [341, 162] on p "Our team combines the pragmatism of an entrepreneurial senior executive with th…" at bounding box center [310, 170] width 178 height 76
click at [293, 155] on p "Our team combines the pragmatism of an entrepreneurial senior executive with th…" at bounding box center [310, 170] width 178 height 76
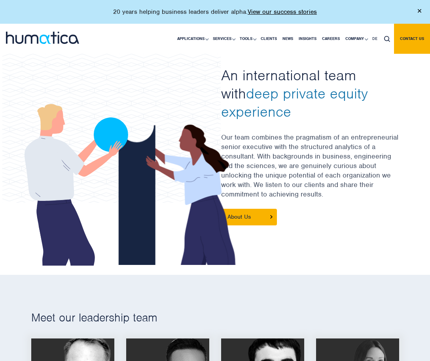
drag, startPoint x: 256, startPoint y: 155, endPoint x: 252, endPoint y: 183, distance: 29.3
click at [252, 183] on icon at bounding box center [137, 180] width 244 height 171
drag, startPoint x: 254, startPoint y: 184, endPoint x: 257, endPoint y: 157, distance: 27.1
click at [257, 157] on icon at bounding box center [137, 180] width 244 height 171
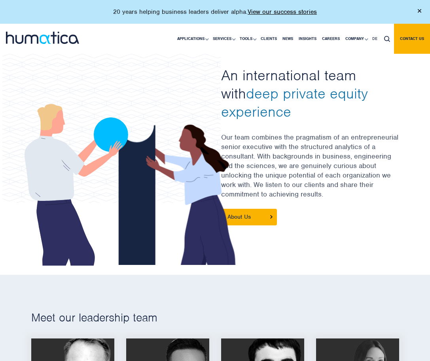
click at [257, 157] on icon at bounding box center [137, 180] width 244 height 171
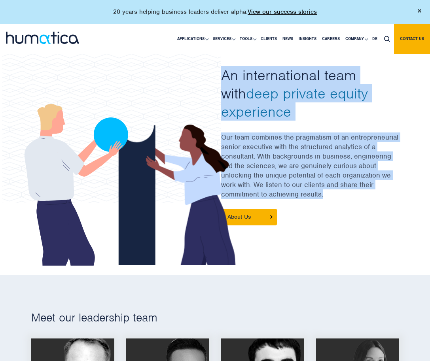
drag, startPoint x: 257, startPoint y: 153, endPoint x: 329, endPoint y: 188, distance: 80.5
click at [329, 188] on div at bounding box center [215, 151] width 380 height 208
click at [329, 188] on p "Our team combines the pragmatism of an entrepreneurial senior executive with th…" at bounding box center [310, 170] width 178 height 76
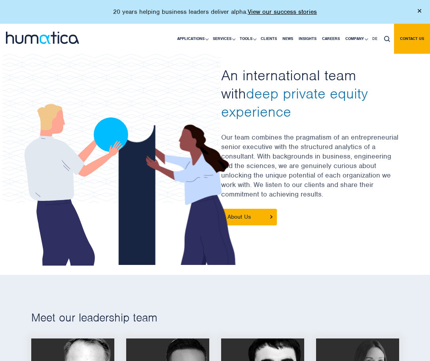
click at [329, 188] on p "Our team combines the pragmatism of an entrepreneurial senior executive with th…" at bounding box center [310, 170] width 178 height 76
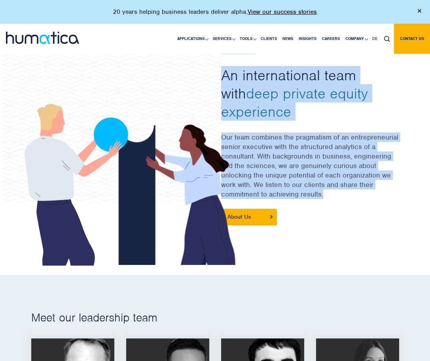
drag, startPoint x: 327, startPoint y: 188, endPoint x: 216, endPoint y: 134, distance: 123.8
click at [216, 134] on div at bounding box center [215, 151] width 380 height 208
click at [216, 134] on icon at bounding box center [137, 180] width 244 height 171
drag, startPoint x: 216, startPoint y: 134, endPoint x: 332, endPoint y: 193, distance: 130.3
click at [332, 193] on div at bounding box center [215, 151] width 380 height 208
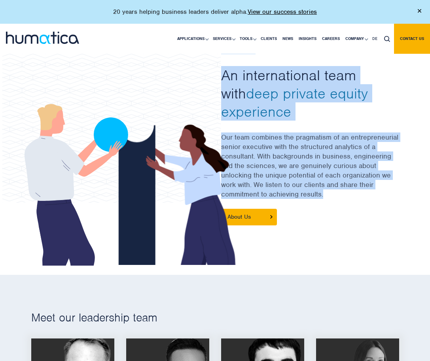
click at [332, 193] on p "Our team combines the pragmatism of an entrepreneurial senior executive with th…" at bounding box center [310, 170] width 178 height 76
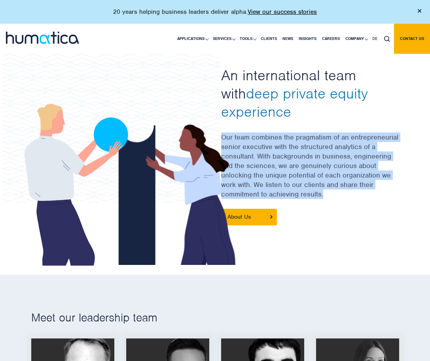
drag, startPoint x: 325, startPoint y: 200, endPoint x: 368, endPoint y: 123, distance: 88.2
click at [368, 123] on div "Our People An international team with deep private equity experience Our team c…" at bounding box center [310, 151] width 178 height 208
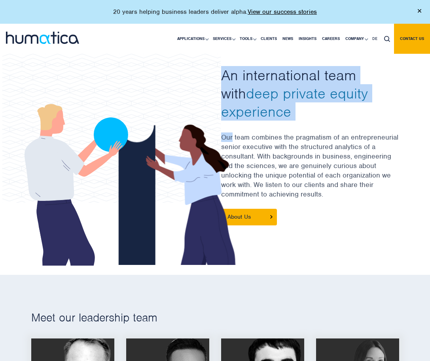
drag, startPoint x: 368, startPoint y: 123, endPoint x: 321, endPoint y: 58, distance: 80.2
click at [321, 58] on div "Our People An international team with deep private equity experience Our team c…" at bounding box center [310, 151] width 178 height 208
click at [248, 62] on div "Our People An international team with deep private equity experience Our team c…" at bounding box center [310, 151] width 178 height 208
drag, startPoint x: 219, startPoint y: 70, endPoint x: 294, endPoint y: 126, distance: 93.7
click at [294, 126] on div "Our People An international team with deep private equity experience Our team c…" at bounding box center [310, 151] width 190 height 208
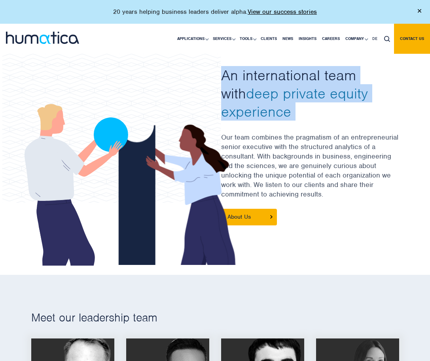
click at [294, 126] on div "Our People An international team with deep private equity experience Our team c…" at bounding box center [310, 151] width 178 height 208
drag, startPoint x: 294, startPoint y: 126, endPoint x: 244, endPoint y: 67, distance: 77.5
click at [244, 67] on div "Our People An international team with deep private equity experience Our team c…" at bounding box center [310, 151] width 178 height 208
click at [244, 67] on h2 "An international team with deep private equity experience" at bounding box center [310, 93] width 178 height 55
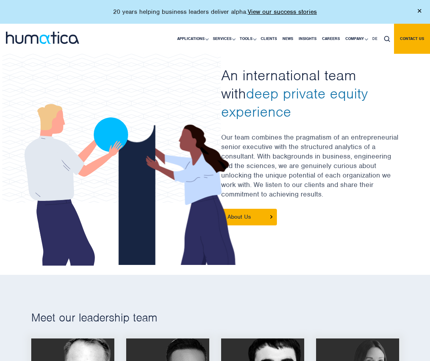
click at [244, 67] on h2 "An international team with deep private equity experience" at bounding box center [310, 93] width 178 height 55
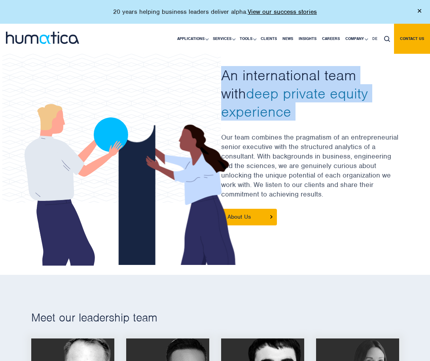
click at [244, 67] on h2 "An international team with deep private equity experience" at bounding box center [310, 93] width 178 height 55
click at [280, 85] on span "deep private equity experience" at bounding box center [294, 102] width 147 height 36
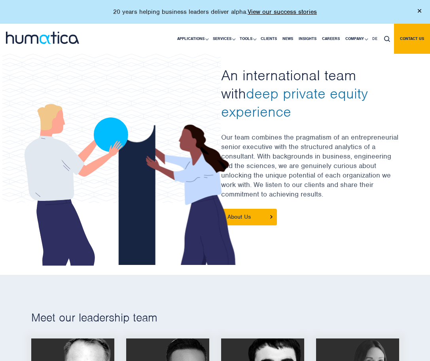
click at [280, 85] on span "deep private equity experience" at bounding box center [294, 102] width 147 height 36
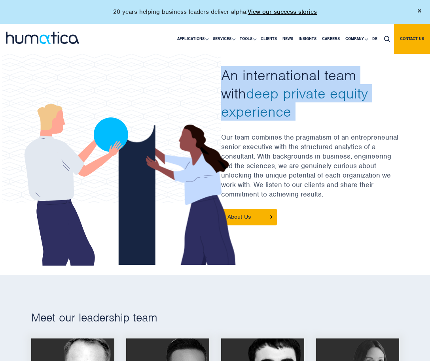
click at [280, 85] on span "deep private equity experience" at bounding box center [294, 102] width 147 height 36
click at [311, 92] on span "deep private equity experience" at bounding box center [294, 102] width 147 height 36
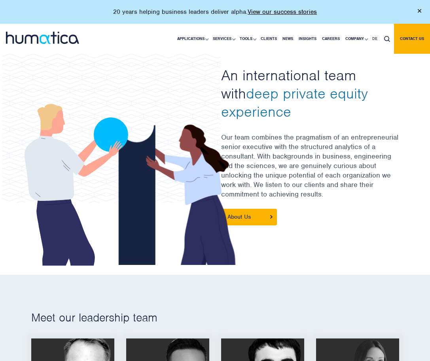
click at [311, 92] on span "deep private equity experience" at bounding box center [294, 102] width 147 height 36
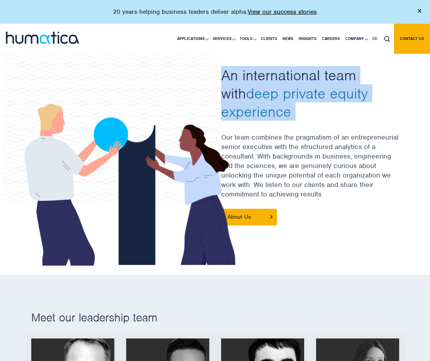
click at [311, 92] on span "deep private equity experience" at bounding box center [294, 102] width 147 height 36
click at [330, 95] on span "deep private equity experience" at bounding box center [294, 102] width 147 height 36
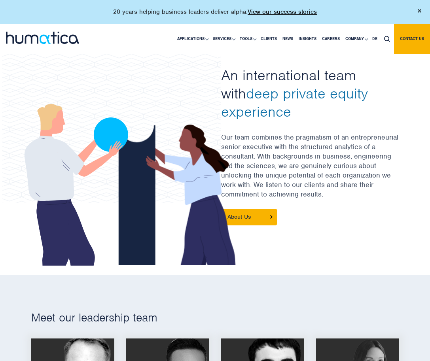
click at [330, 95] on span "deep private equity experience" at bounding box center [294, 102] width 147 height 36
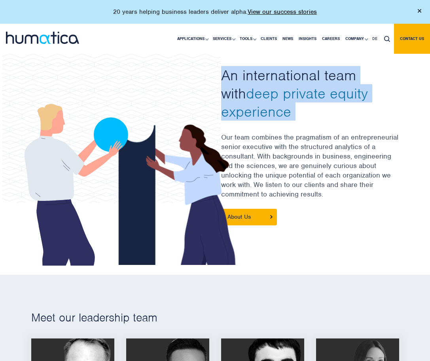
click at [330, 95] on span "deep private equity experience" at bounding box center [294, 102] width 147 height 36
click at [352, 93] on h2 "An international team with deep private equity experience" at bounding box center [310, 93] width 178 height 55
